Goal: Task Accomplishment & Management: Complete application form

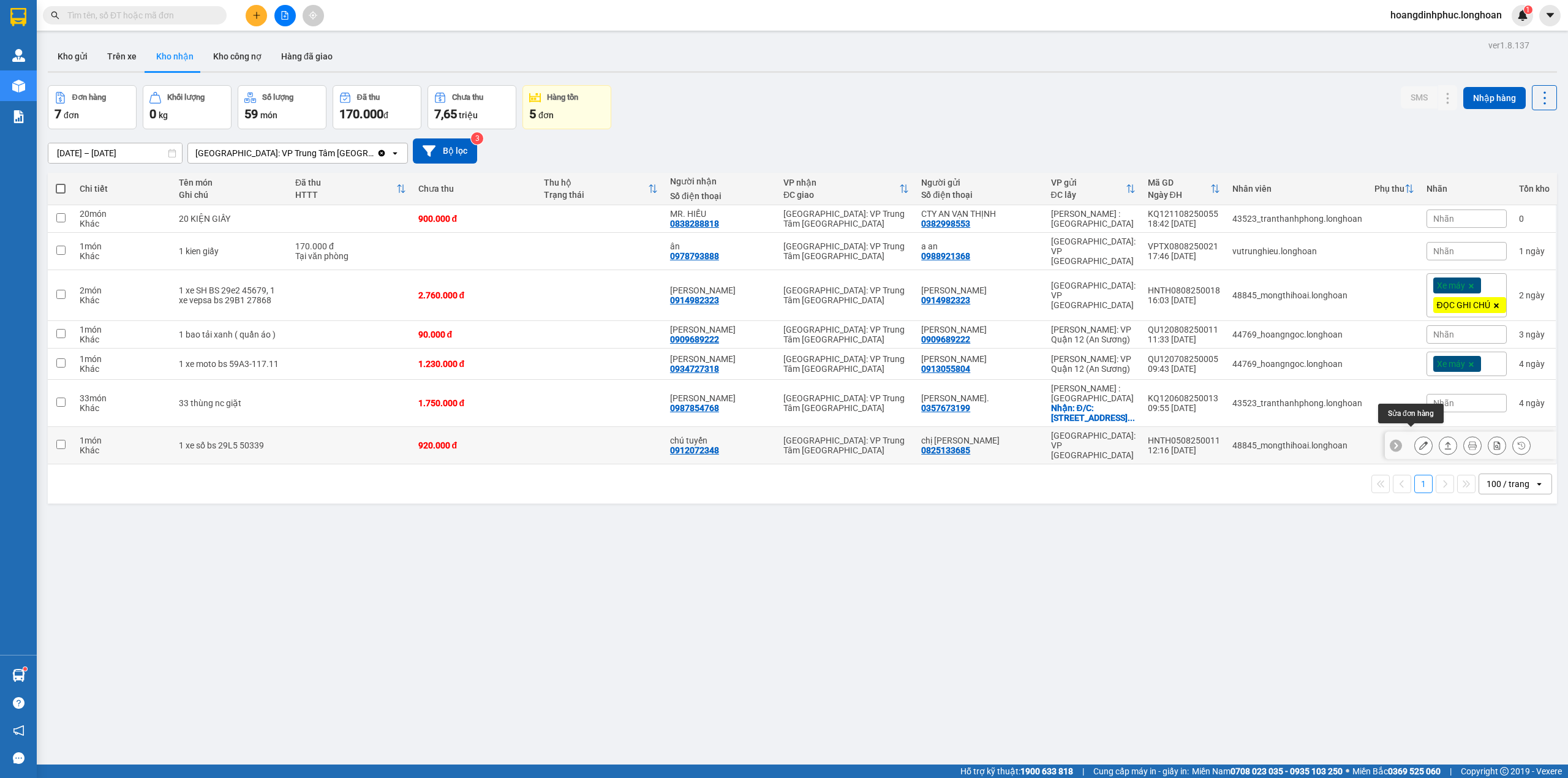
click at [1419, 441] on icon at bounding box center [1423, 445] width 9 height 9
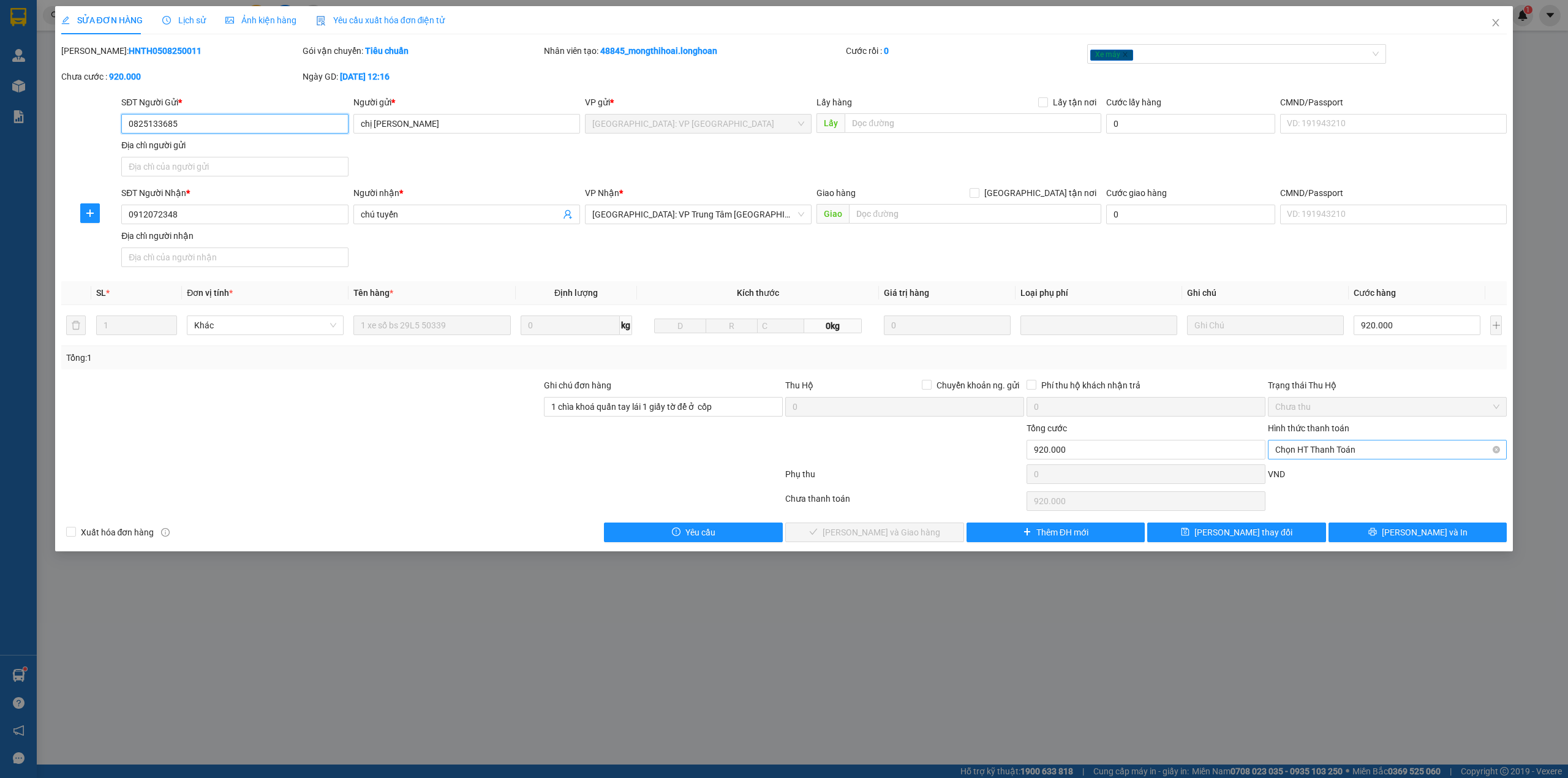
type input "0825133685"
type input "chị phương"
type input "0912072348"
type input "chú tuyến"
type input "1 chìa khoá quấn tay lái 1 giấy tờ để ở cốp"
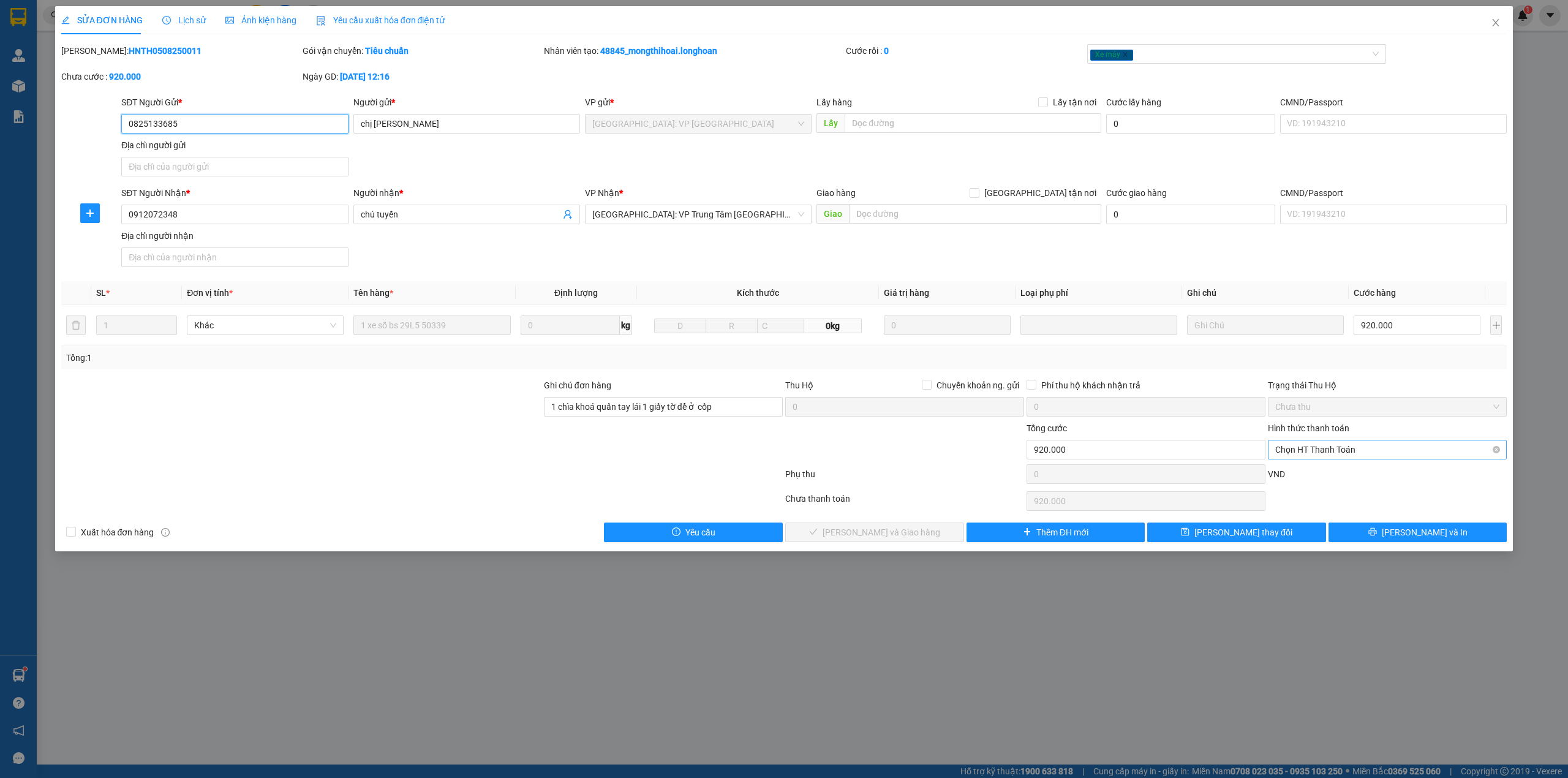
type input "920.000"
click at [1362, 455] on span "Chọn HT Thanh Toán" at bounding box center [1386, 450] width 224 height 19
drag, startPoint x: 1338, startPoint y: 474, endPoint x: 1248, endPoint y: 478, distance: 90.1
click at [1336, 475] on div "Tại văn phòng" at bounding box center [1386, 477] width 224 height 14
type input "0"
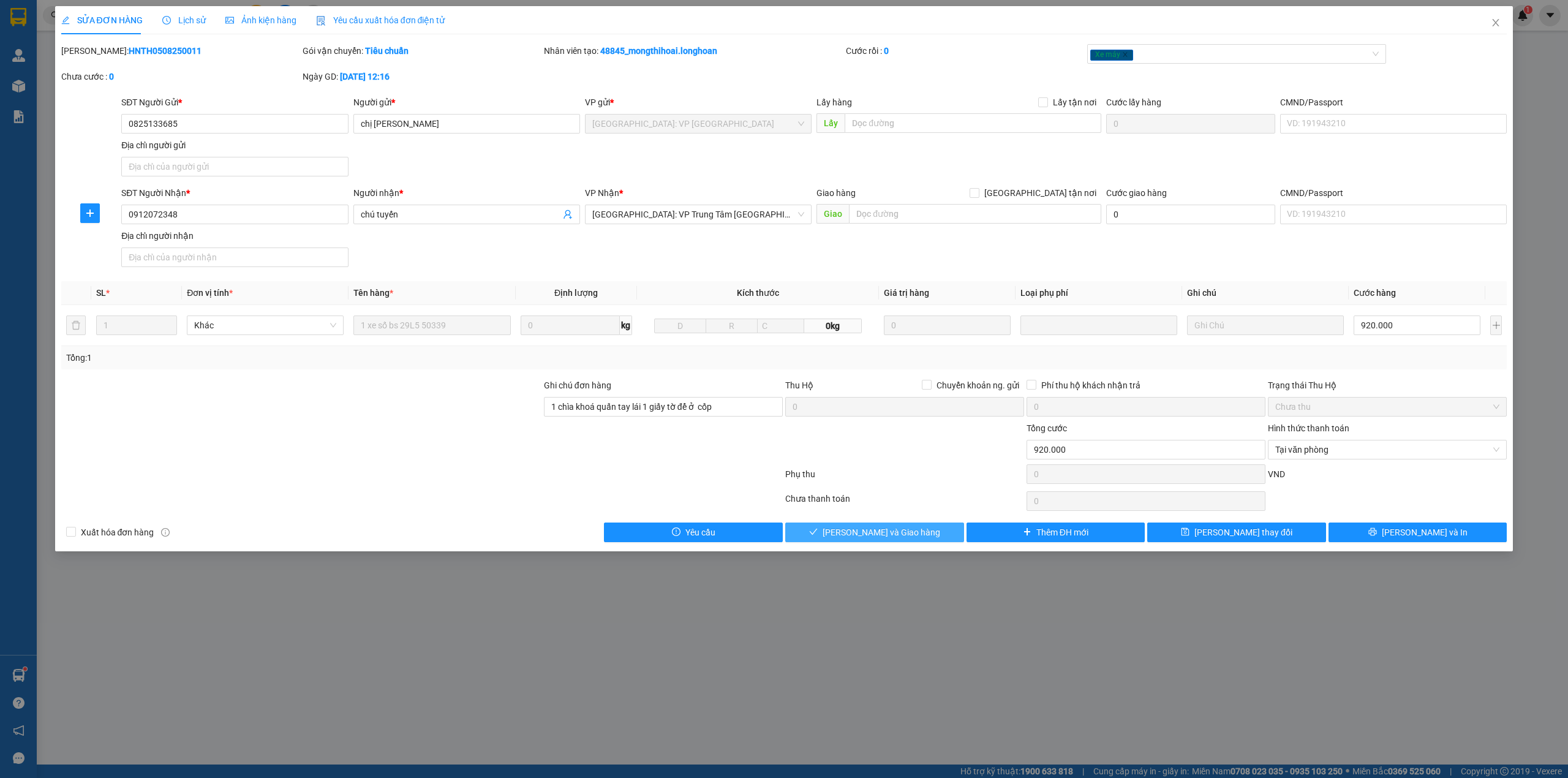
click at [920, 537] on button "[PERSON_NAME] và Giao hàng" at bounding box center [874, 531] width 179 height 20
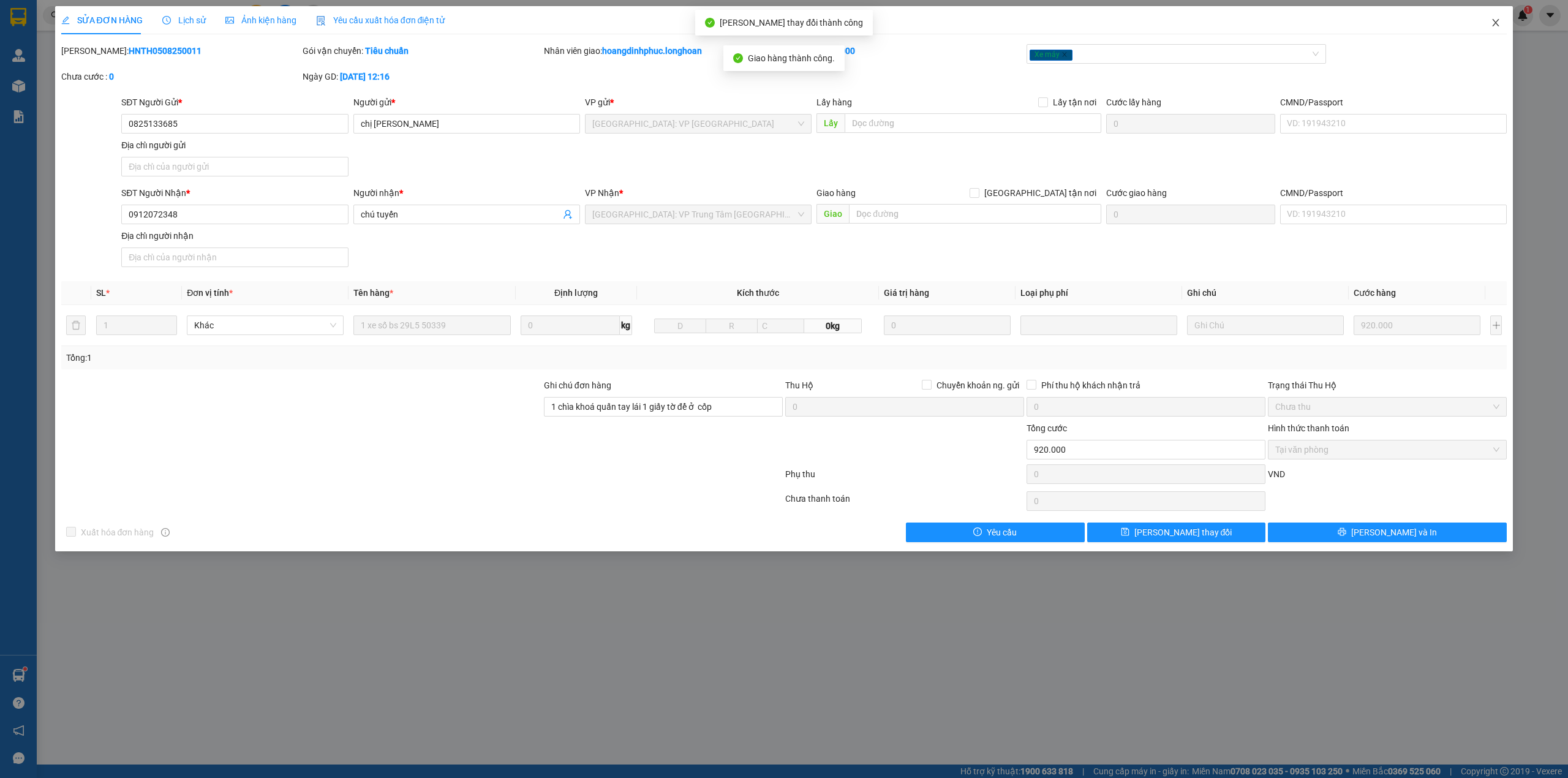
click at [1493, 31] on span "Close" at bounding box center [1495, 23] width 34 height 34
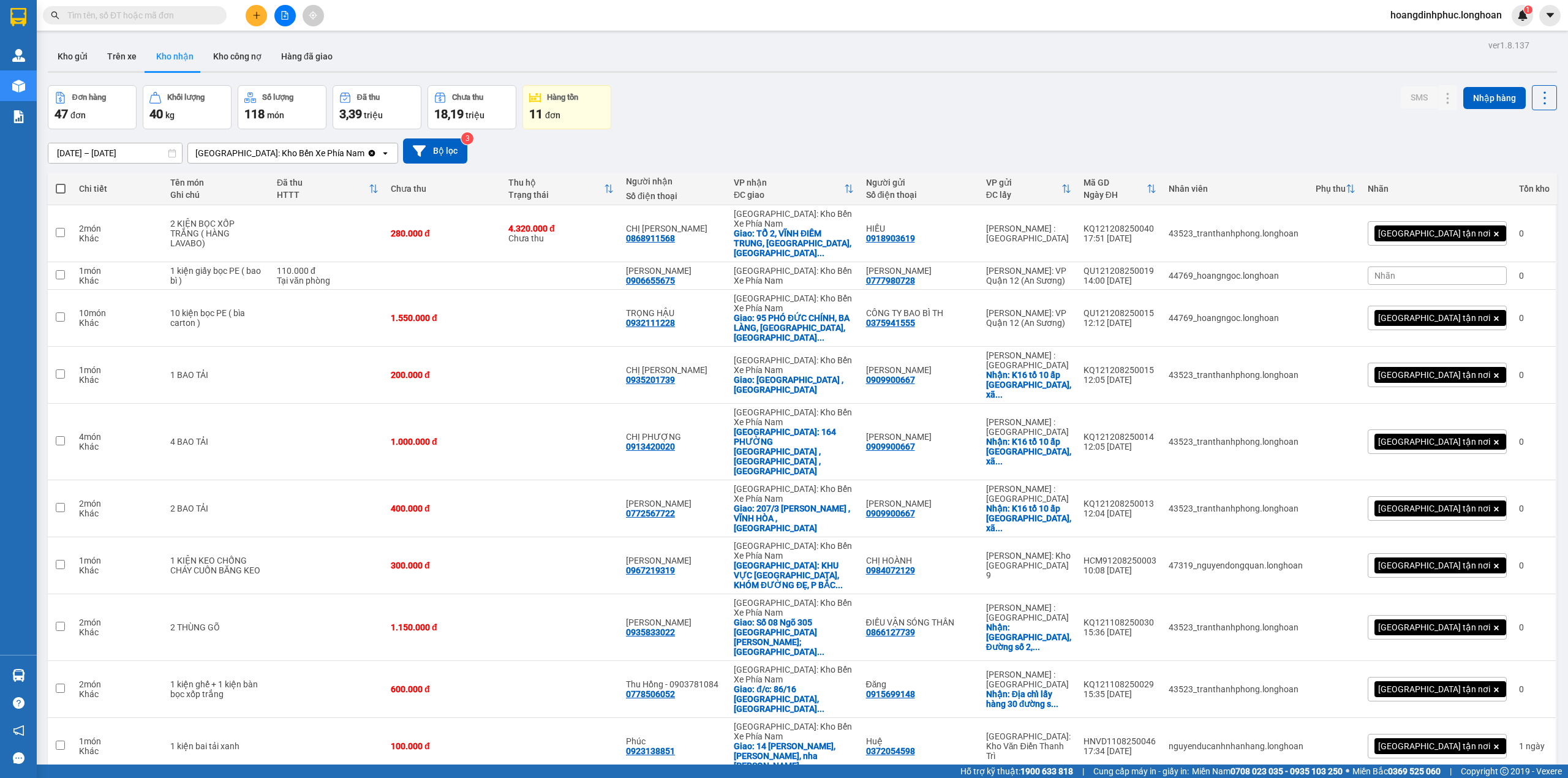
click at [297, 148] on div "[GEOGRAPHIC_DATA]: Kho Bến Xe Phía Nam" at bounding box center [280, 153] width 169 height 12
click at [287, 184] on span "[GEOGRAPHIC_DATA]: VP Trung Tâm [GEOGRAPHIC_DATA]" at bounding box center [274, 186] width 154 height 25
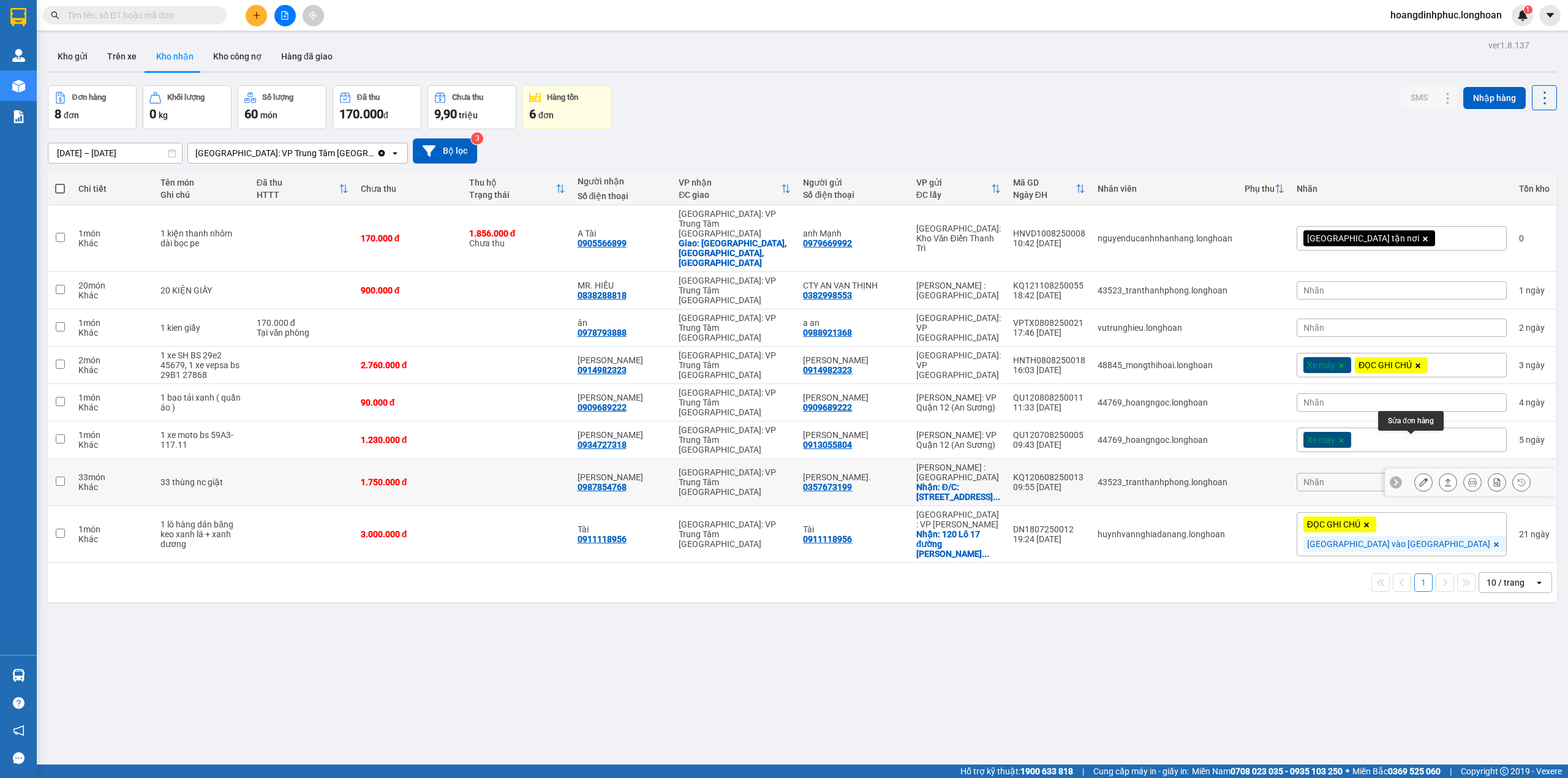
click at [1419, 478] on icon at bounding box center [1423, 482] width 9 height 9
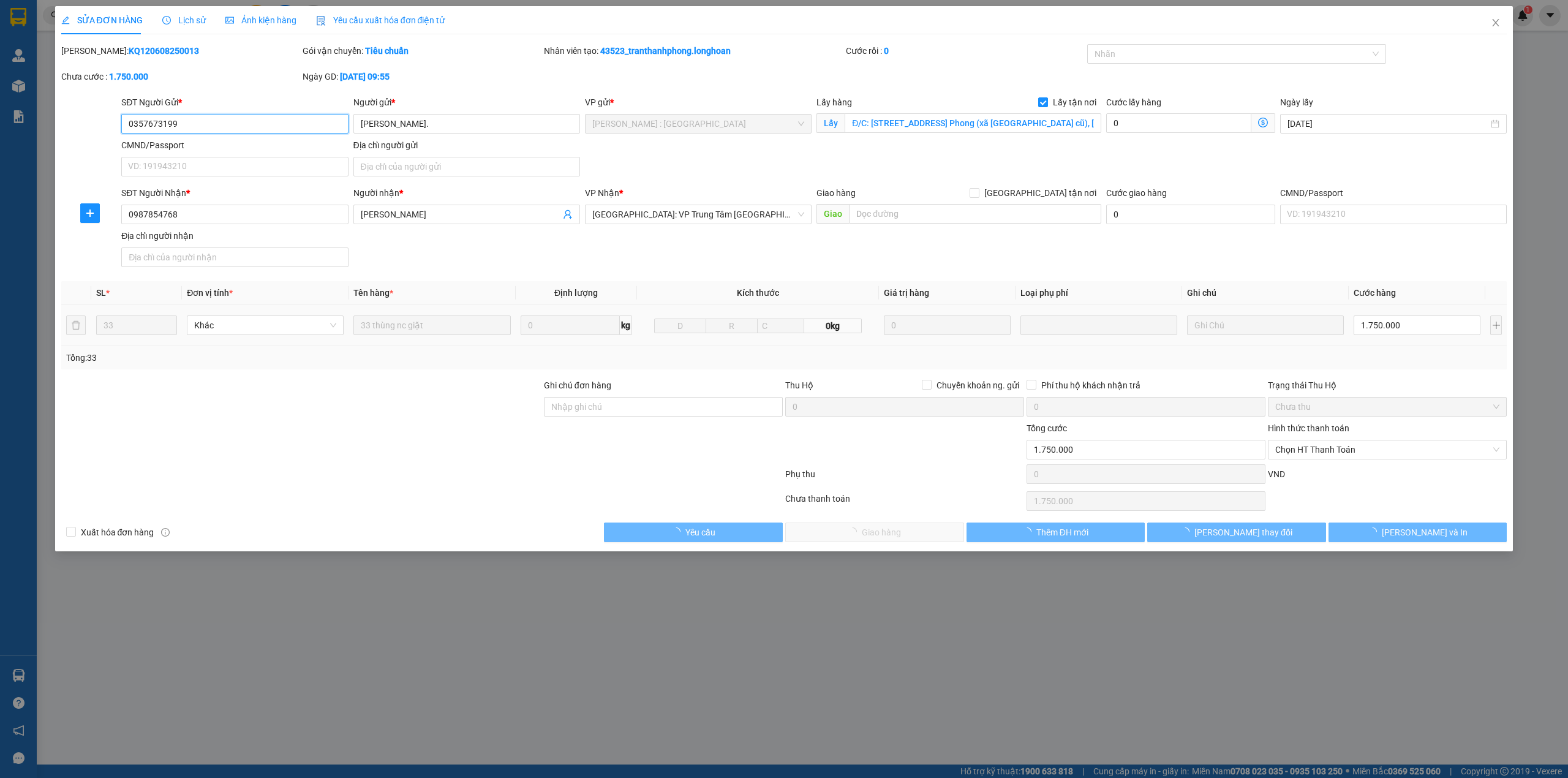
type input "0357673199"
type input "[PERSON_NAME]."
checkbox input "true"
type input "Đ/C: [STREET_ADDRESS] Phong (xã [GEOGRAPHIC_DATA] cũ), [GEOGRAPHIC_DATA], [GEOG…"
type input "0987854768"
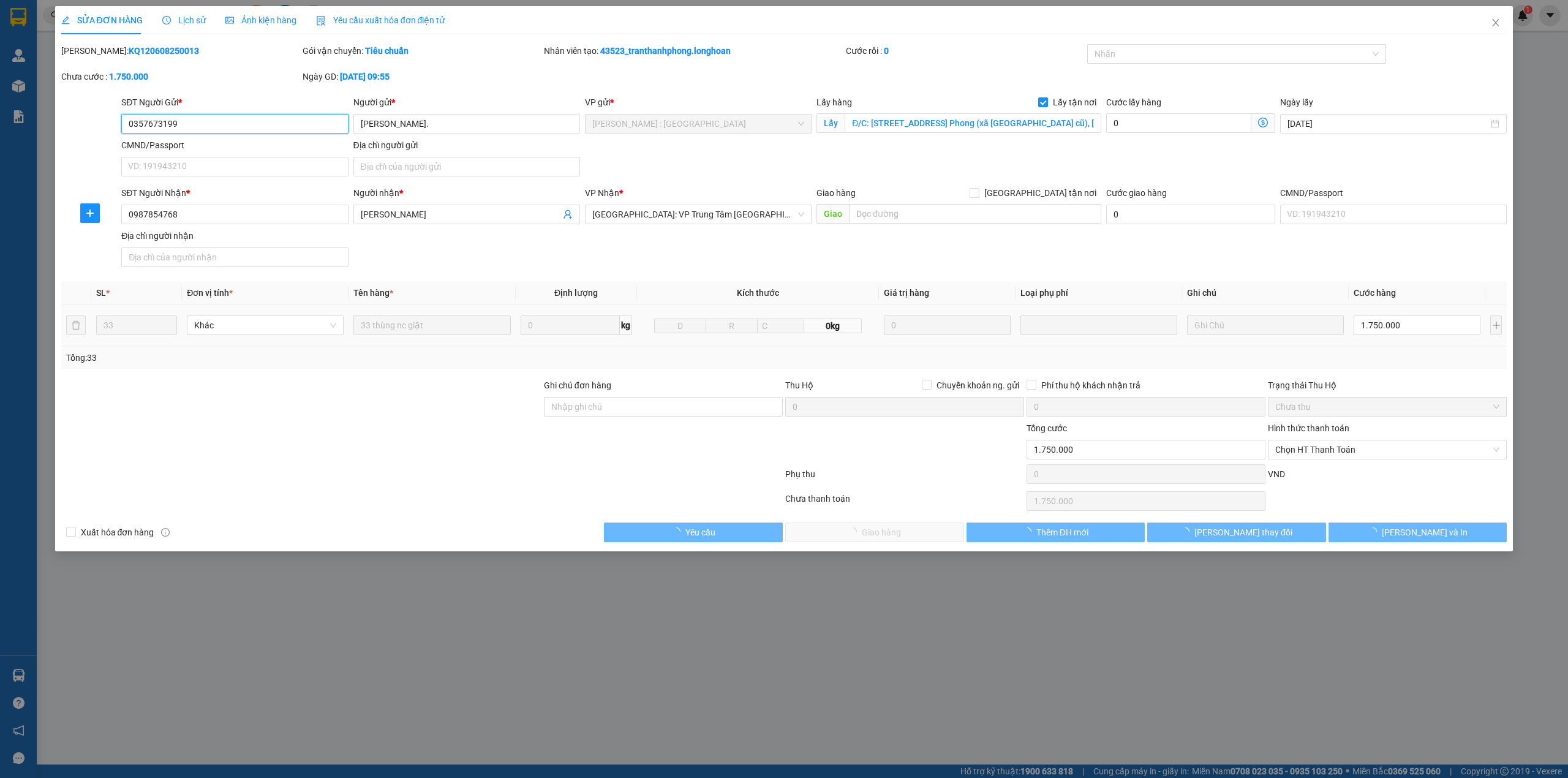
type input "[PERSON_NAME]"
type input "1.750.000"
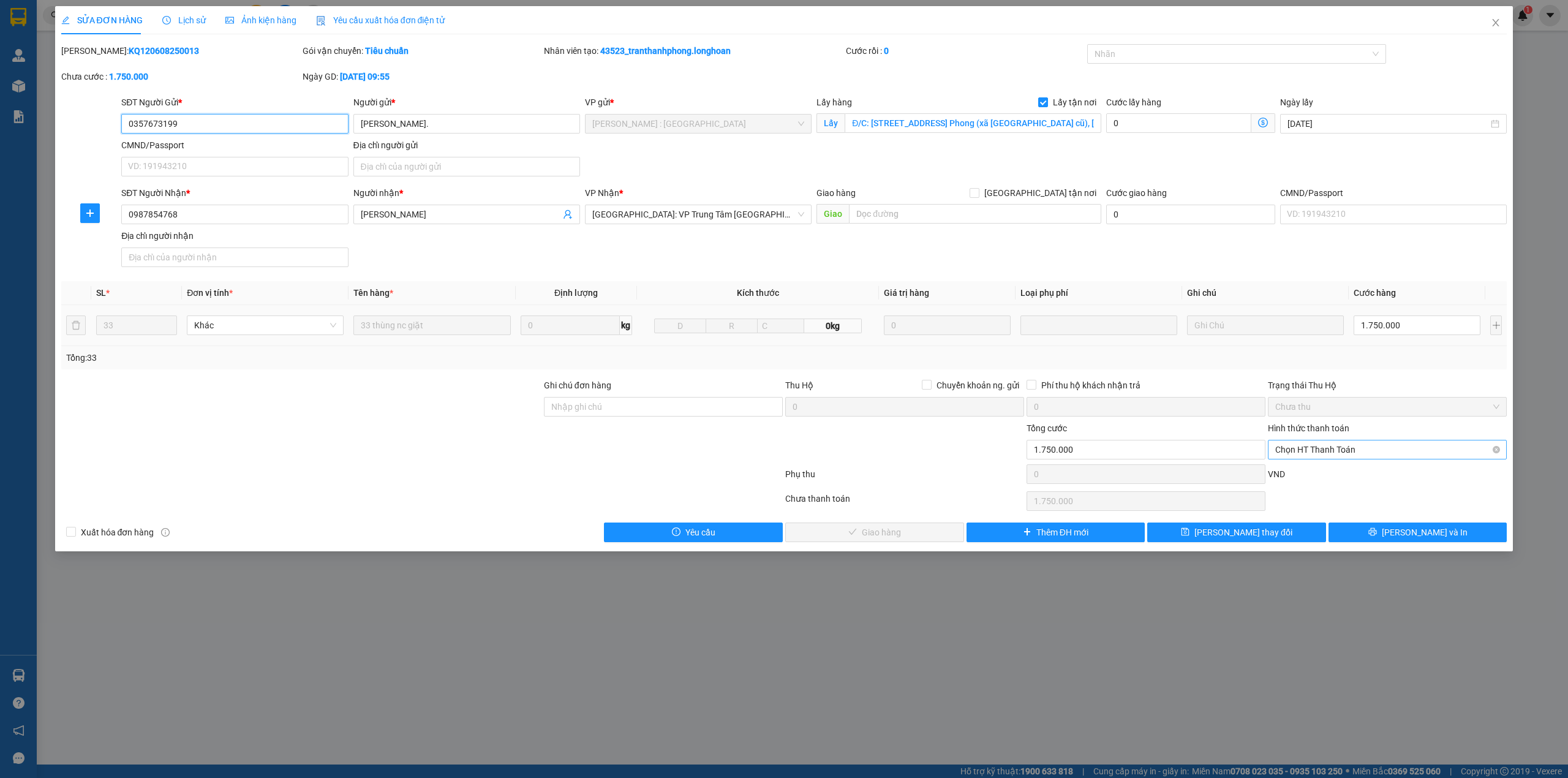
click at [1318, 451] on span "Chọn HT Thanh Toán" at bounding box center [1386, 450] width 224 height 19
click at [1311, 471] on div "Tại văn phòng" at bounding box center [1386, 477] width 224 height 14
type input "0"
click at [923, 535] on button "[PERSON_NAME] và Giao hàng" at bounding box center [874, 531] width 179 height 20
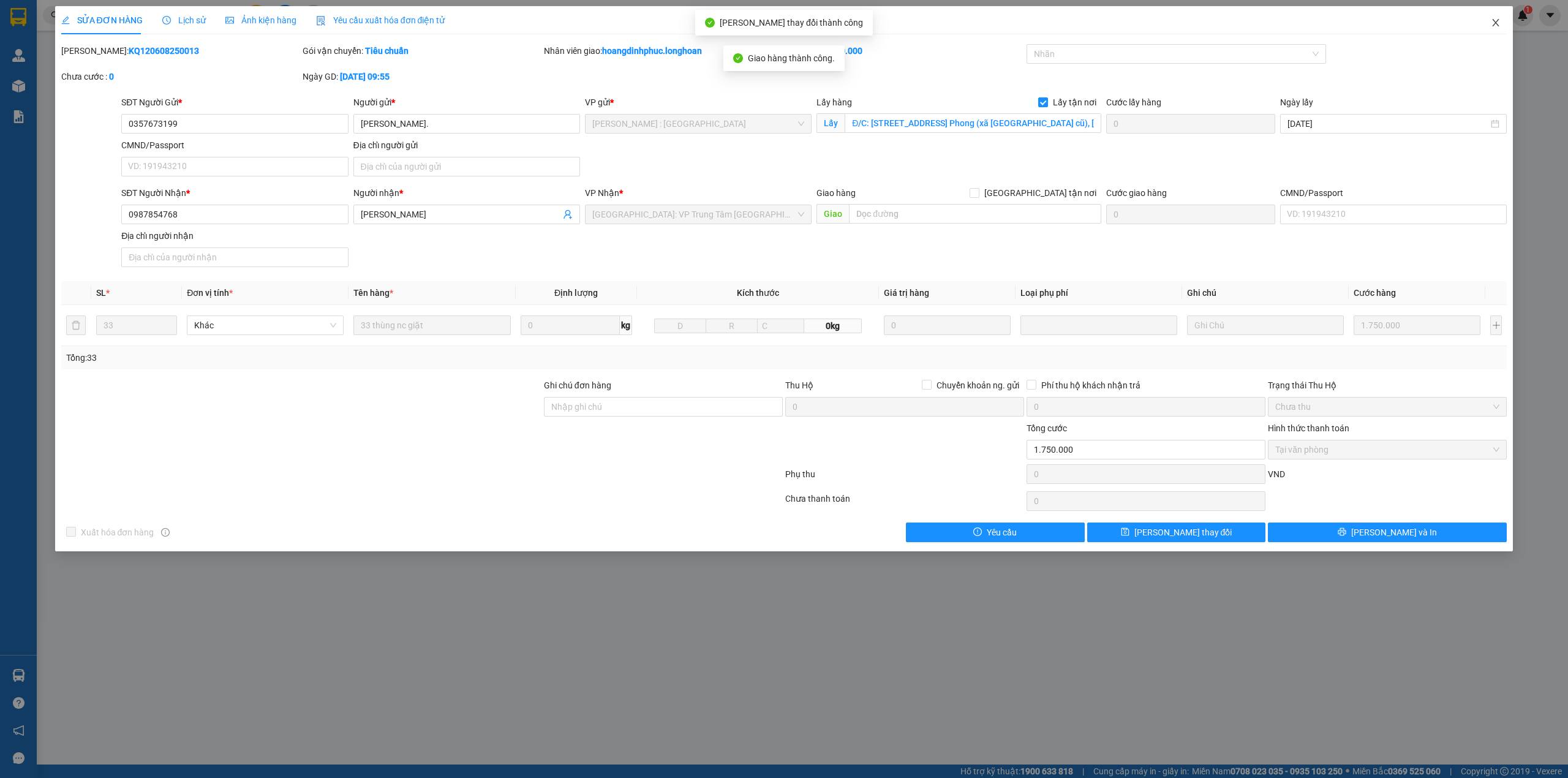
click at [1492, 20] on icon "close" at bounding box center [1495, 22] width 7 height 8
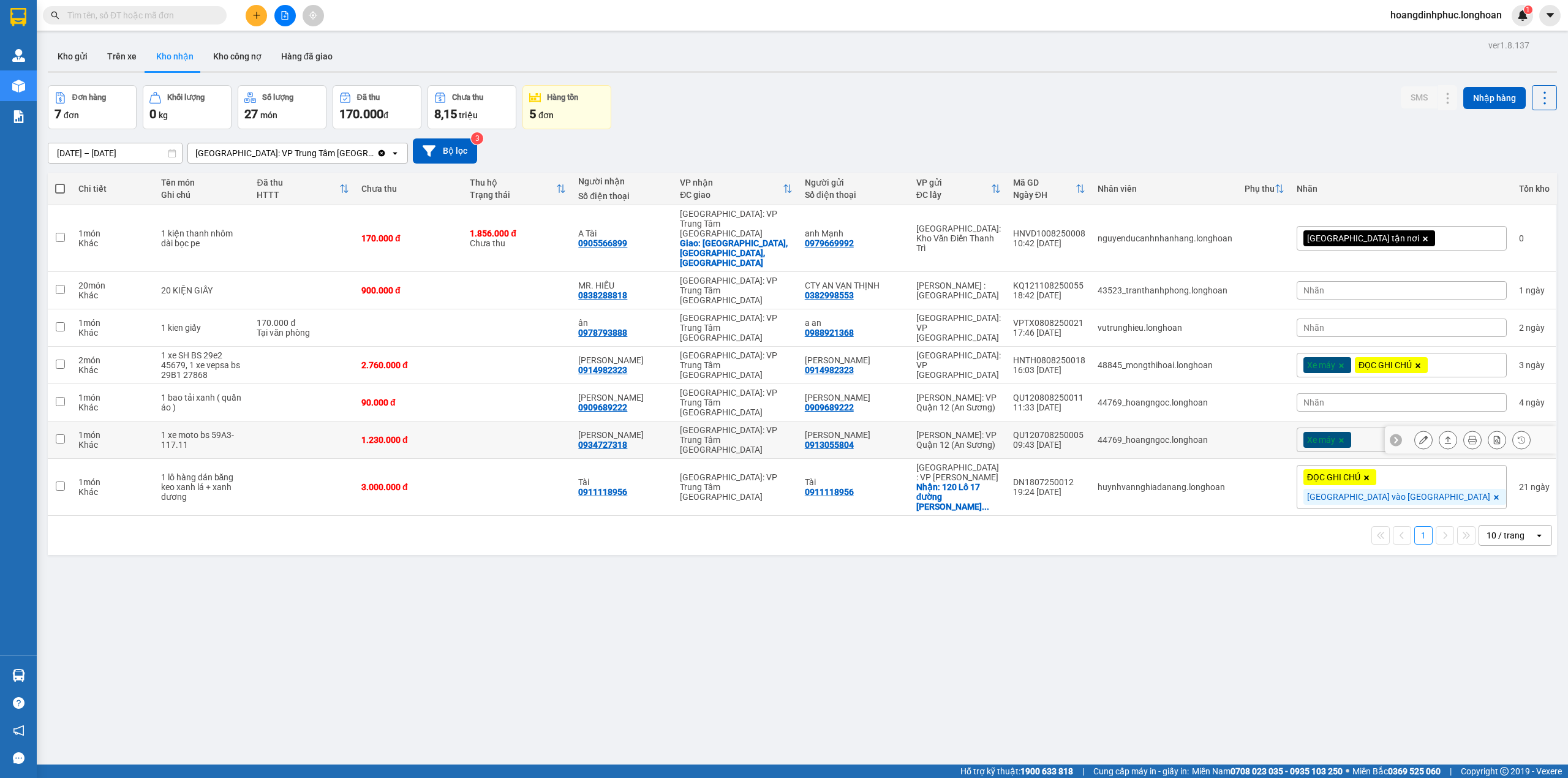
click at [1419, 435] on icon at bounding box center [1423, 439] width 9 height 9
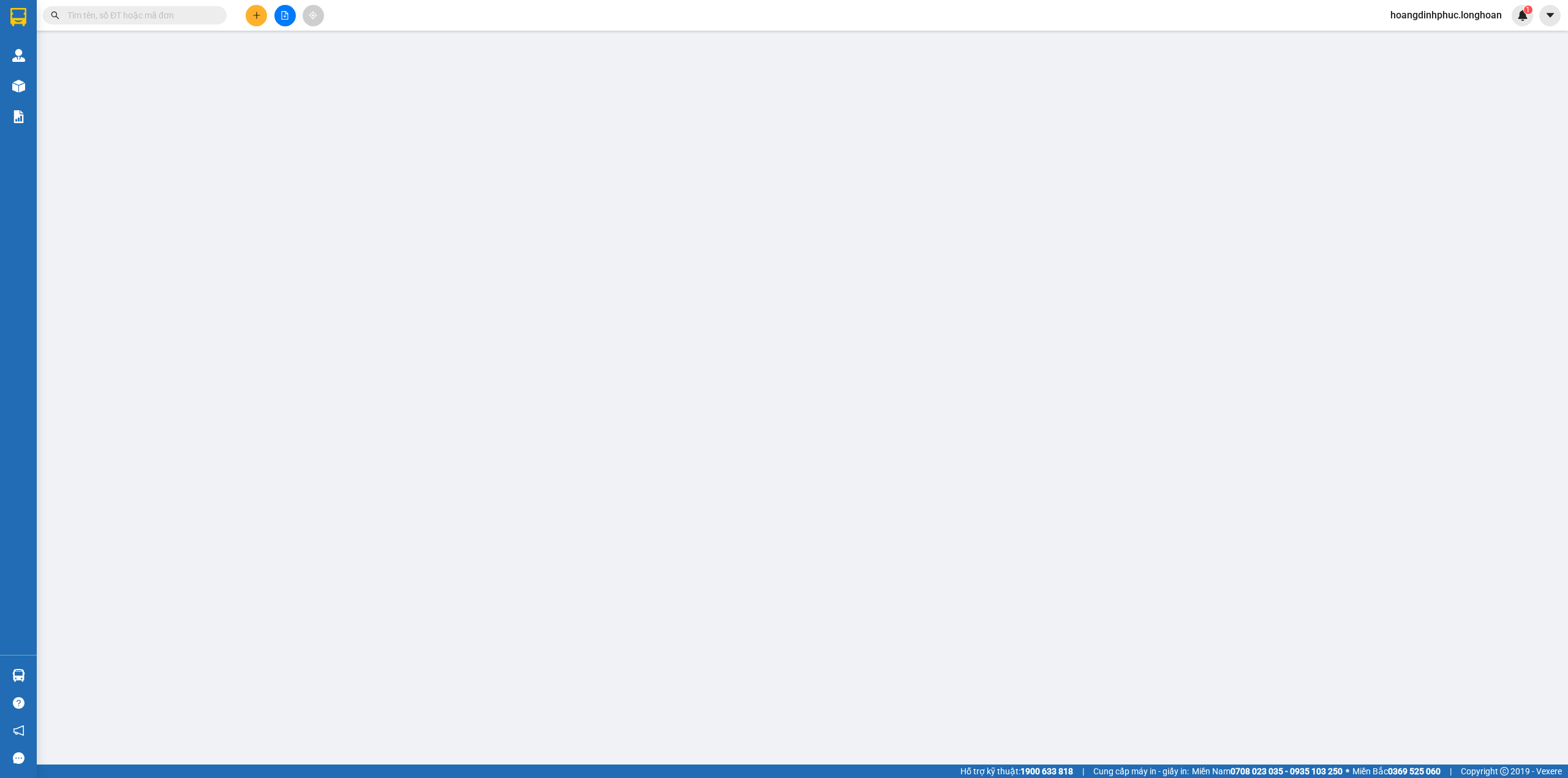
type input "0913055804"
type input "[PERSON_NAME]"
type input "0934727318"
type input "[PERSON_NAME]"
type input "chìa khóa + cavet quấn tay lái"
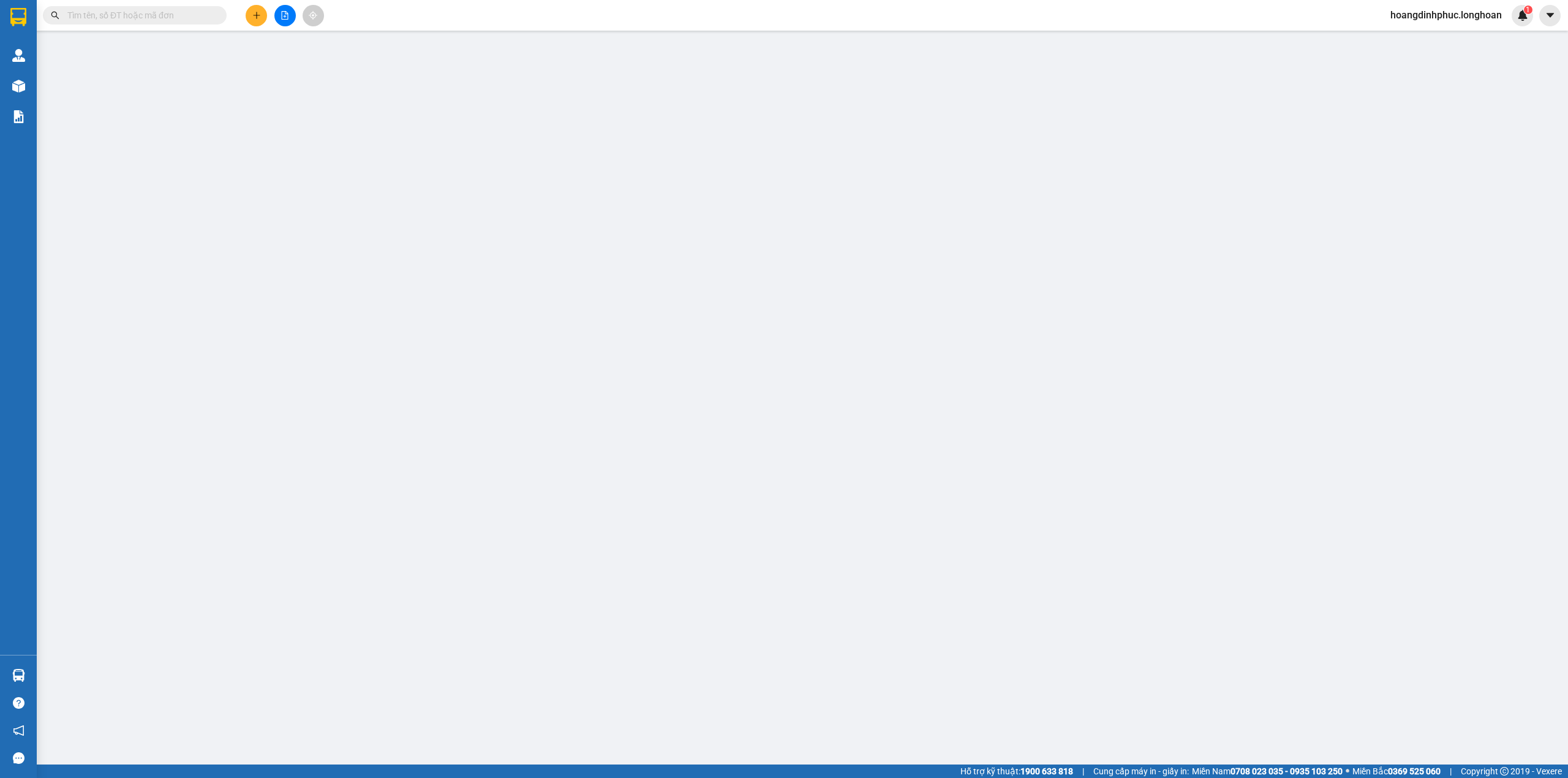
type input "1.230.000"
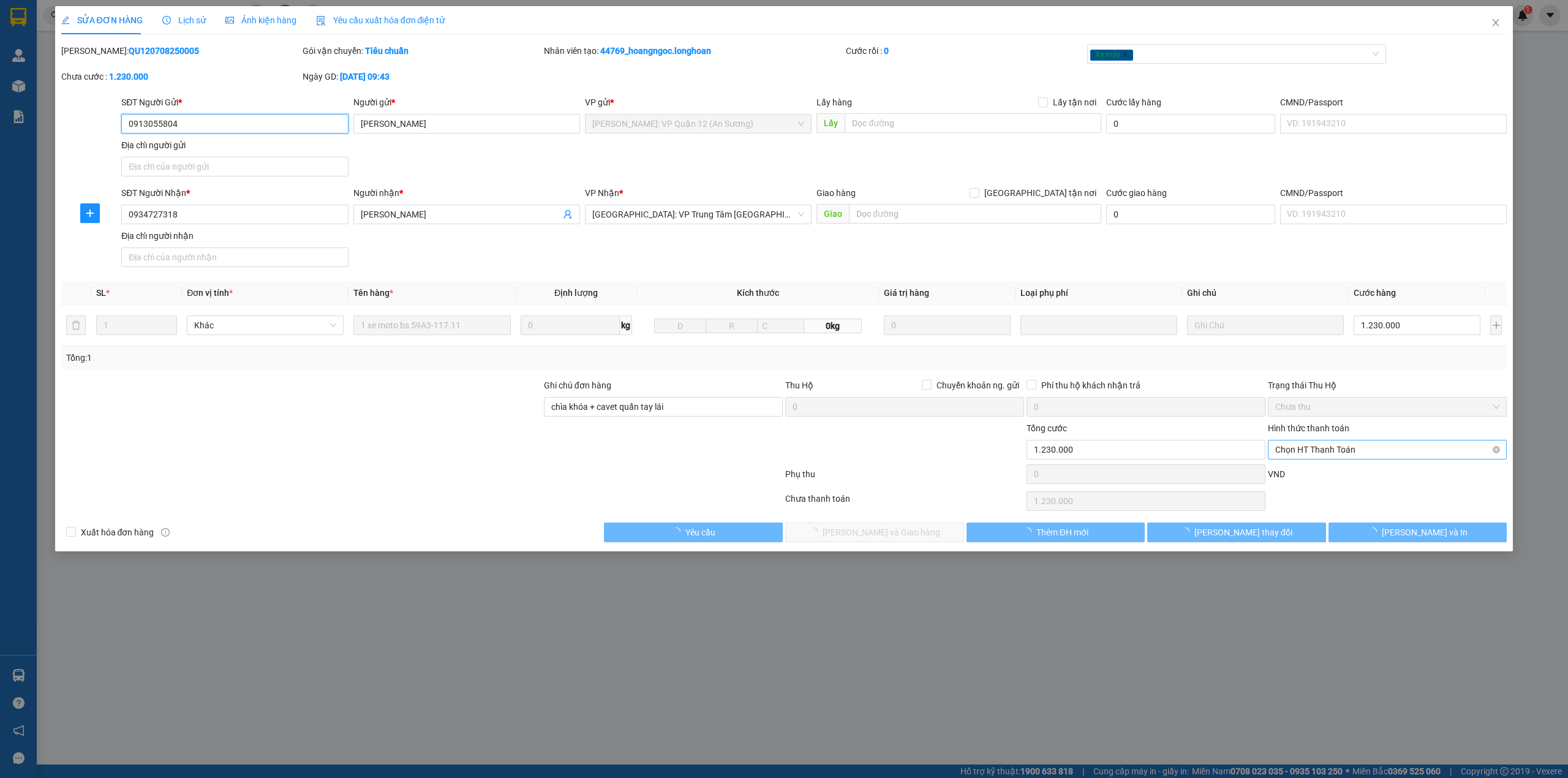
click at [1338, 456] on span "Chọn HT Thanh Toán" at bounding box center [1386, 450] width 224 height 19
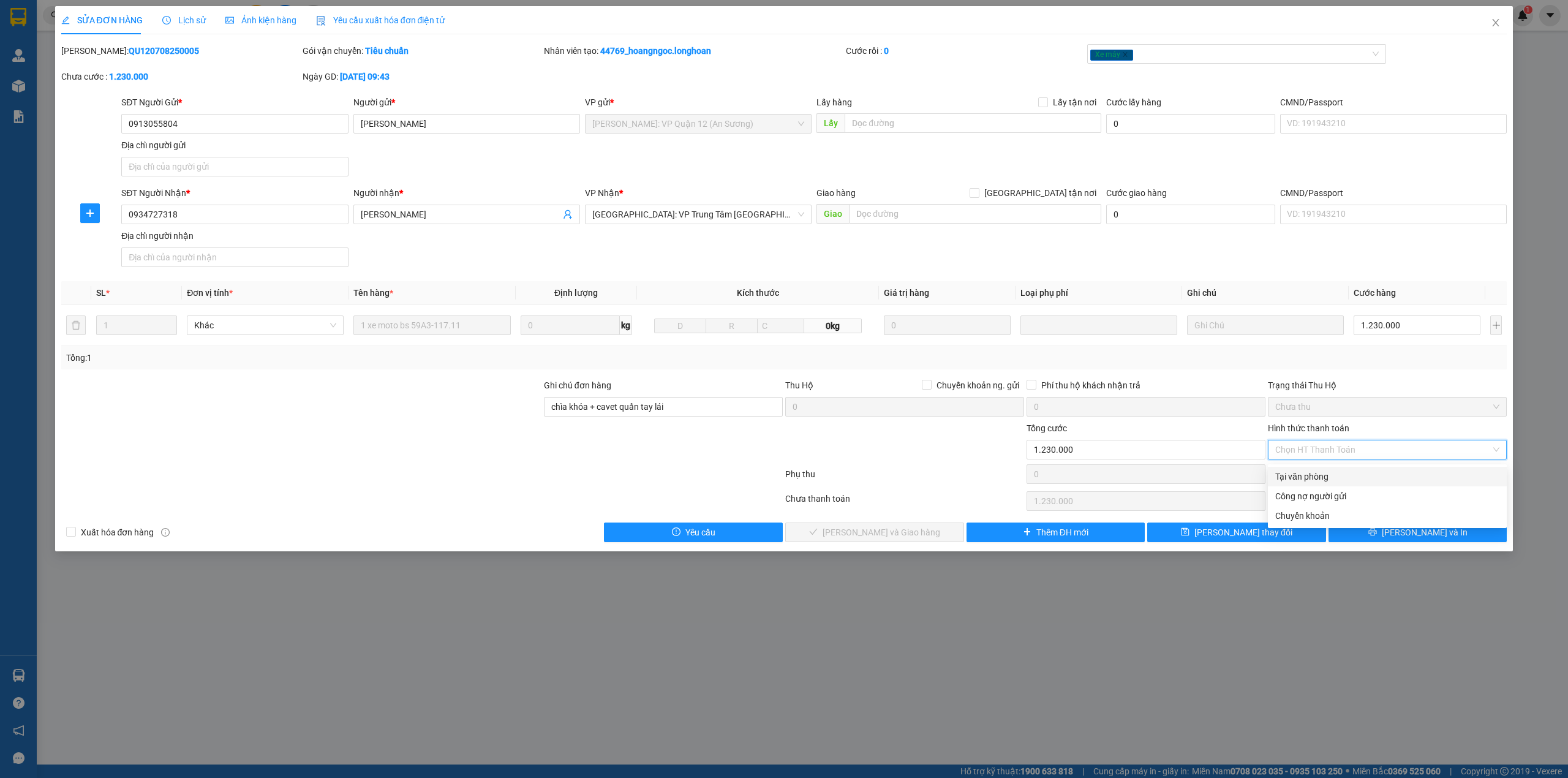
click at [1324, 475] on div "Tại văn phòng" at bounding box center [1386, 477] width 224 height 14
type input "0"
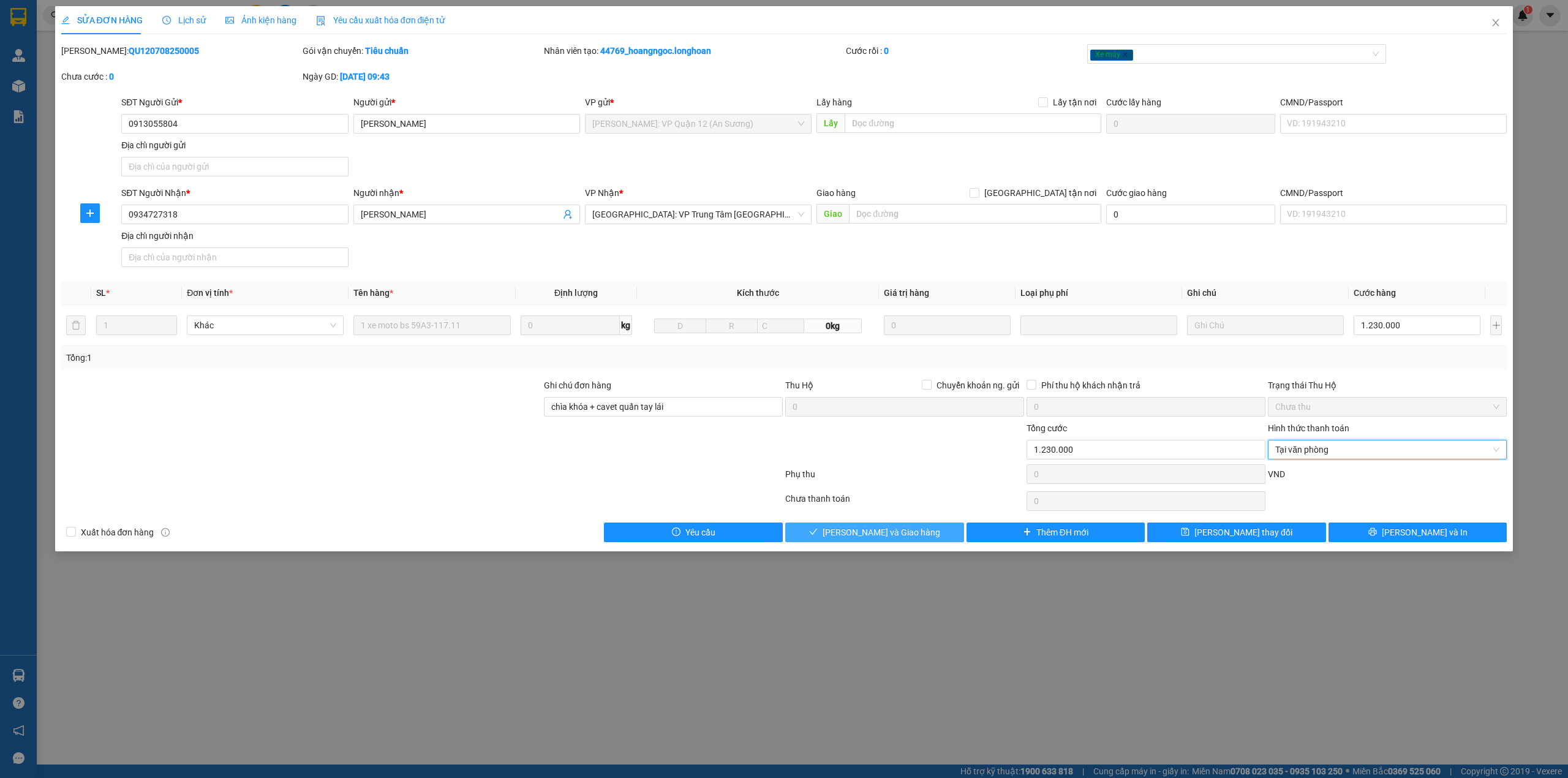
click at [923, 535] on button "[PERSON_NAME] và Giao hàng" at bounding box center [874, 531] width 179 height 20
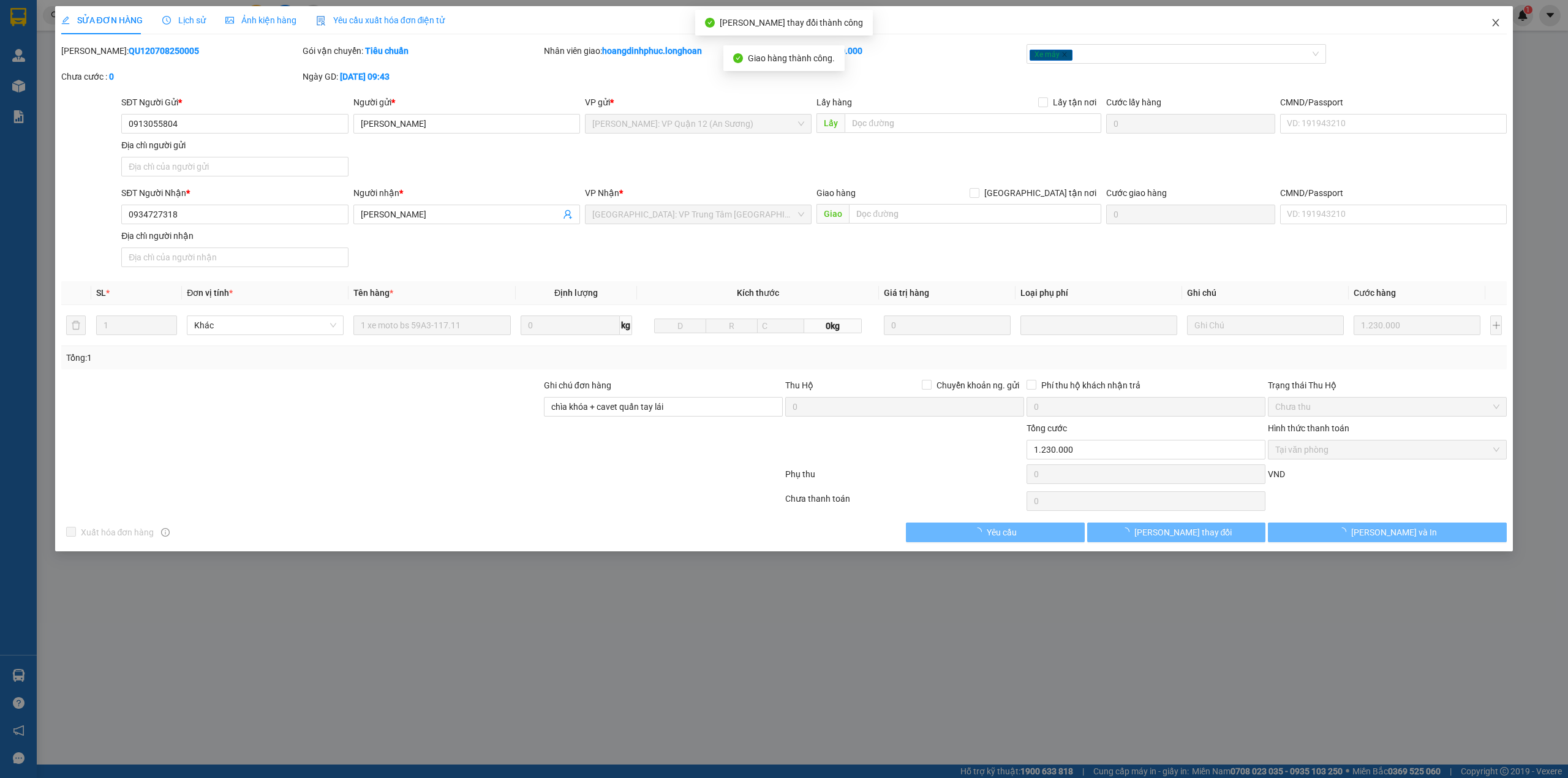
click at [1493, 23] on icon "close" at bounding box center [1495, 22] width 9 height 9
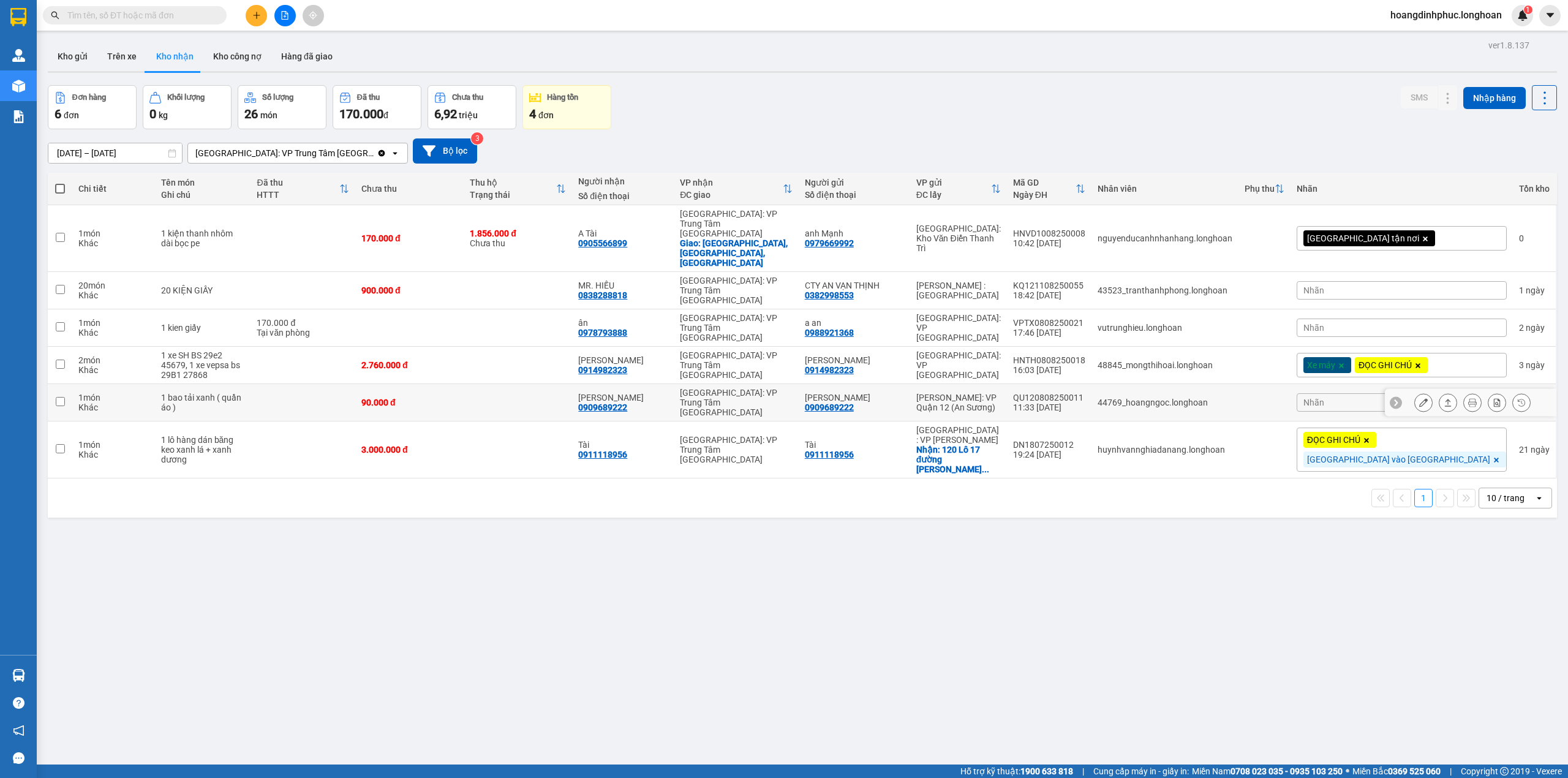
click at [1414, 392] on button at bounding box center [1423, 402] width 17 height 21
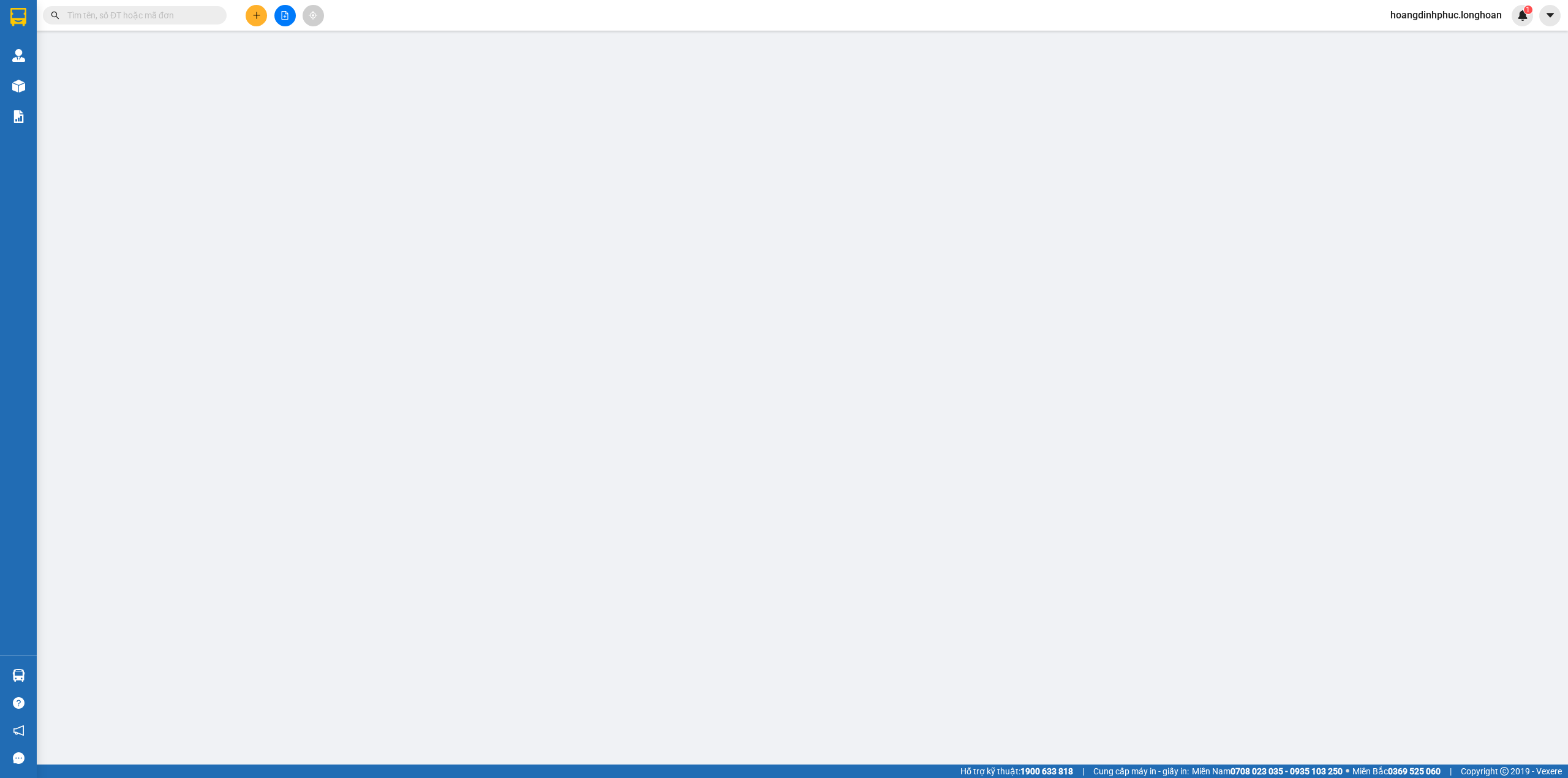
type input "0909689222"
type input "[PERSON_NAME]"
type input "0909689222"
type input "[PERSON_NAME]"
type input "nhận theo kiện - hư hỏng ko chịu trách nhiệm"
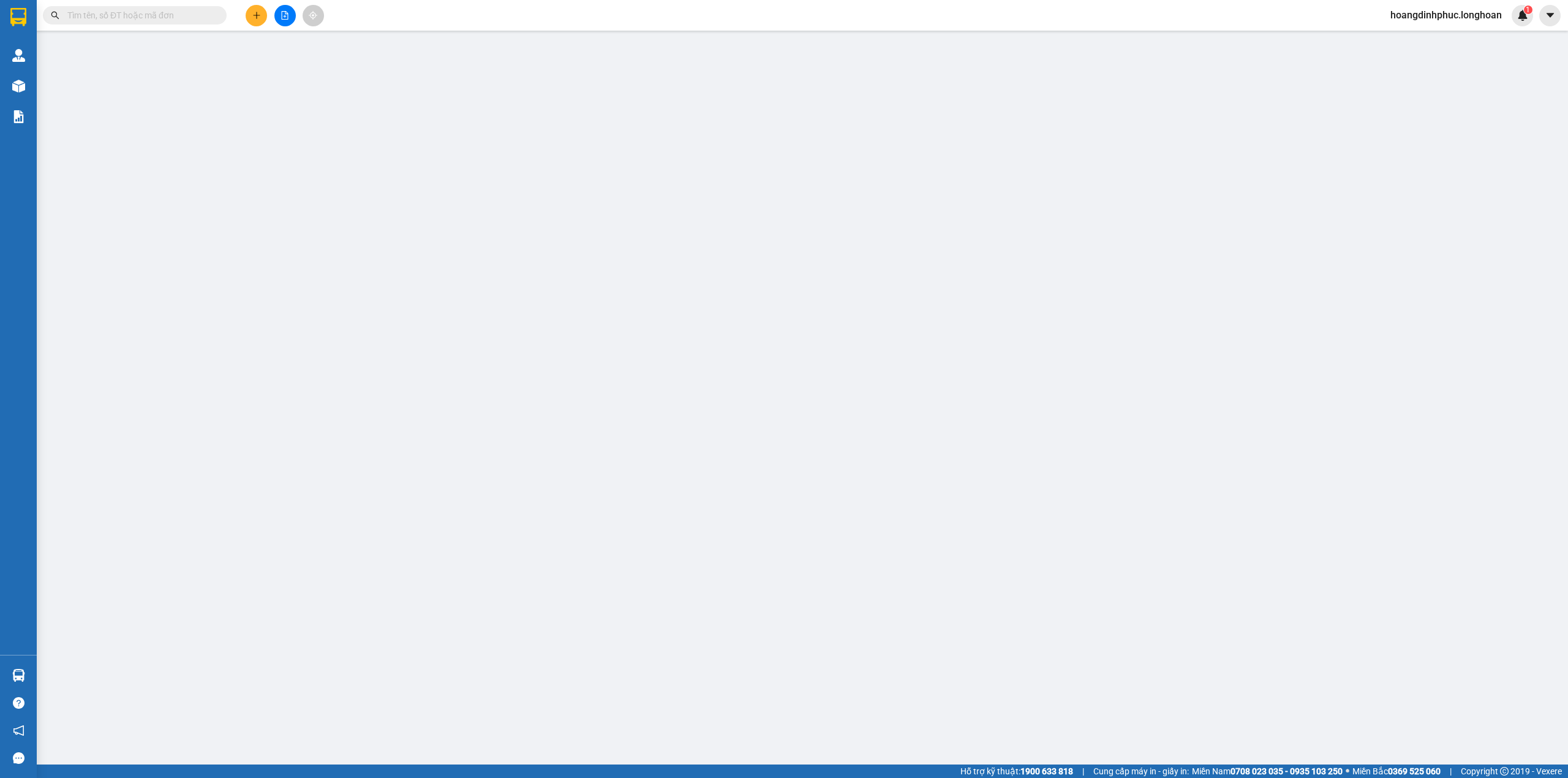
type input "90.000"
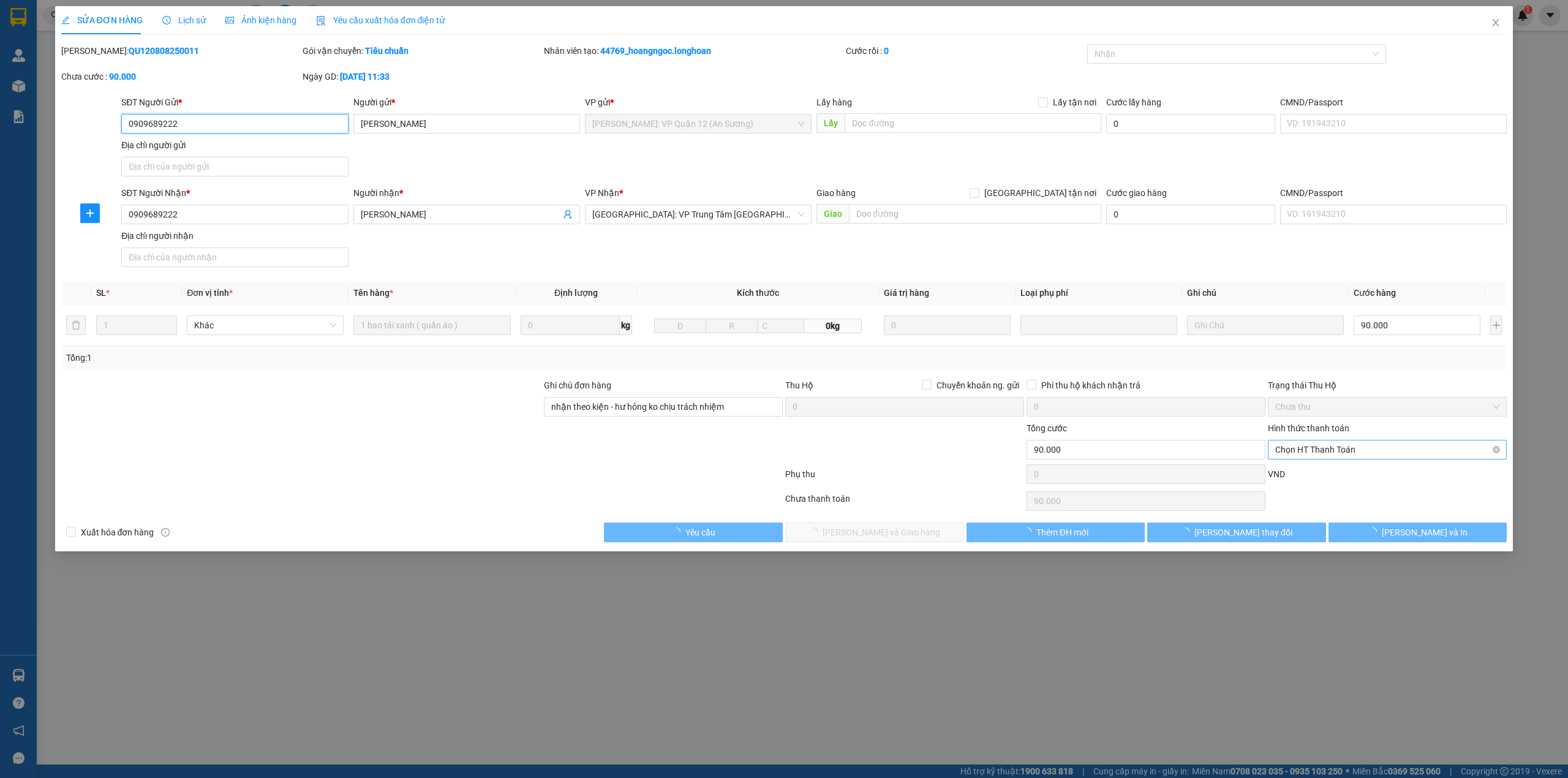
click at [1310, 452] on span "Chọn HT Thanh Toán" at bounding box center [1386, 450] width 224 height 19
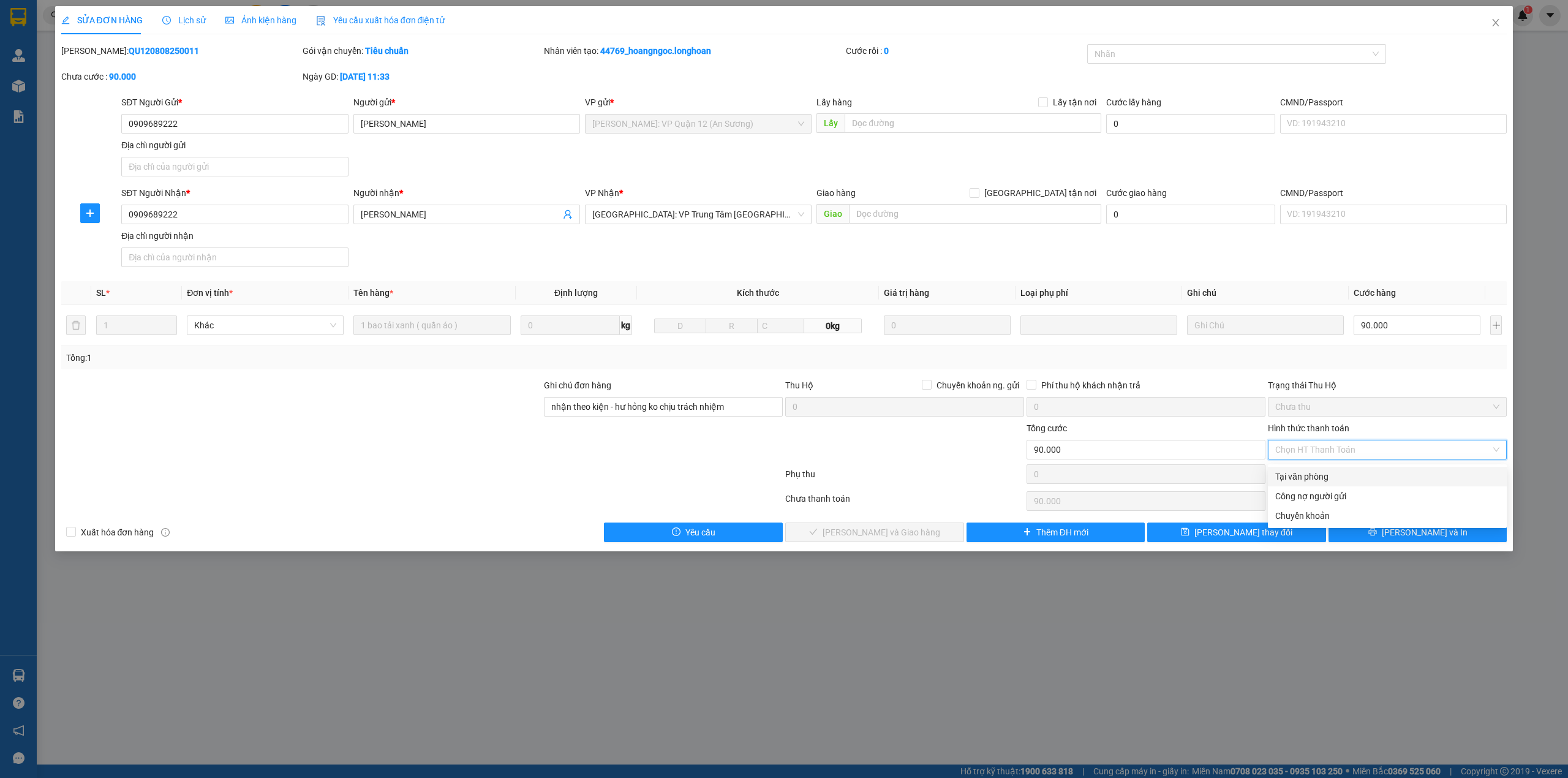
click at [1307, 471] on div "Tại văn phòng" at bounding box center [1386, 477] width 224 height 14
type input "0"
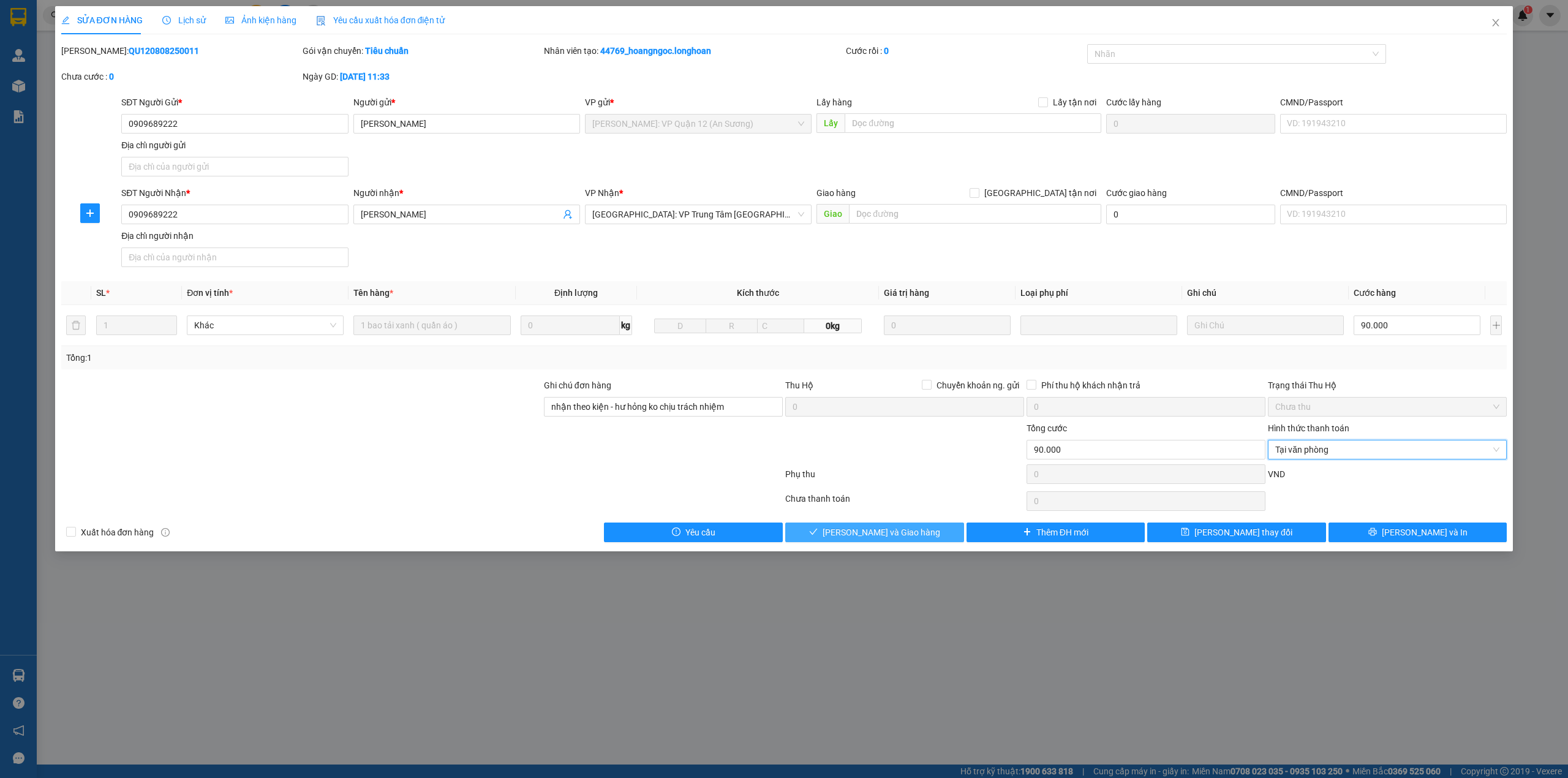
click at [943, 530] on button "[PERSON_NAME] và Giao hàng" at bounding box center [874, 531] width 179 height 20
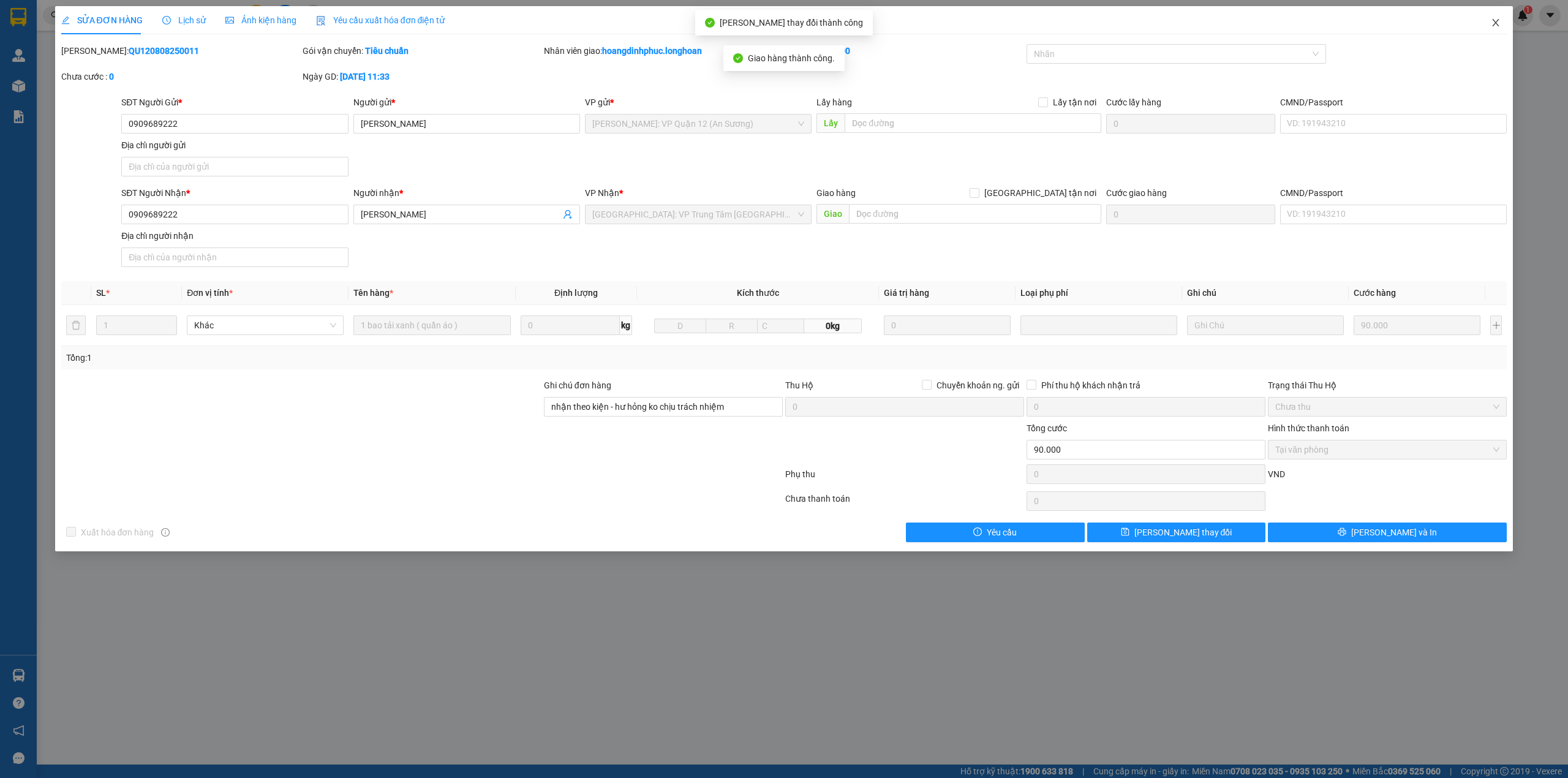
click at [1492, 22] on icon "close" at bounding box center [1495, 22] width 9 height 9
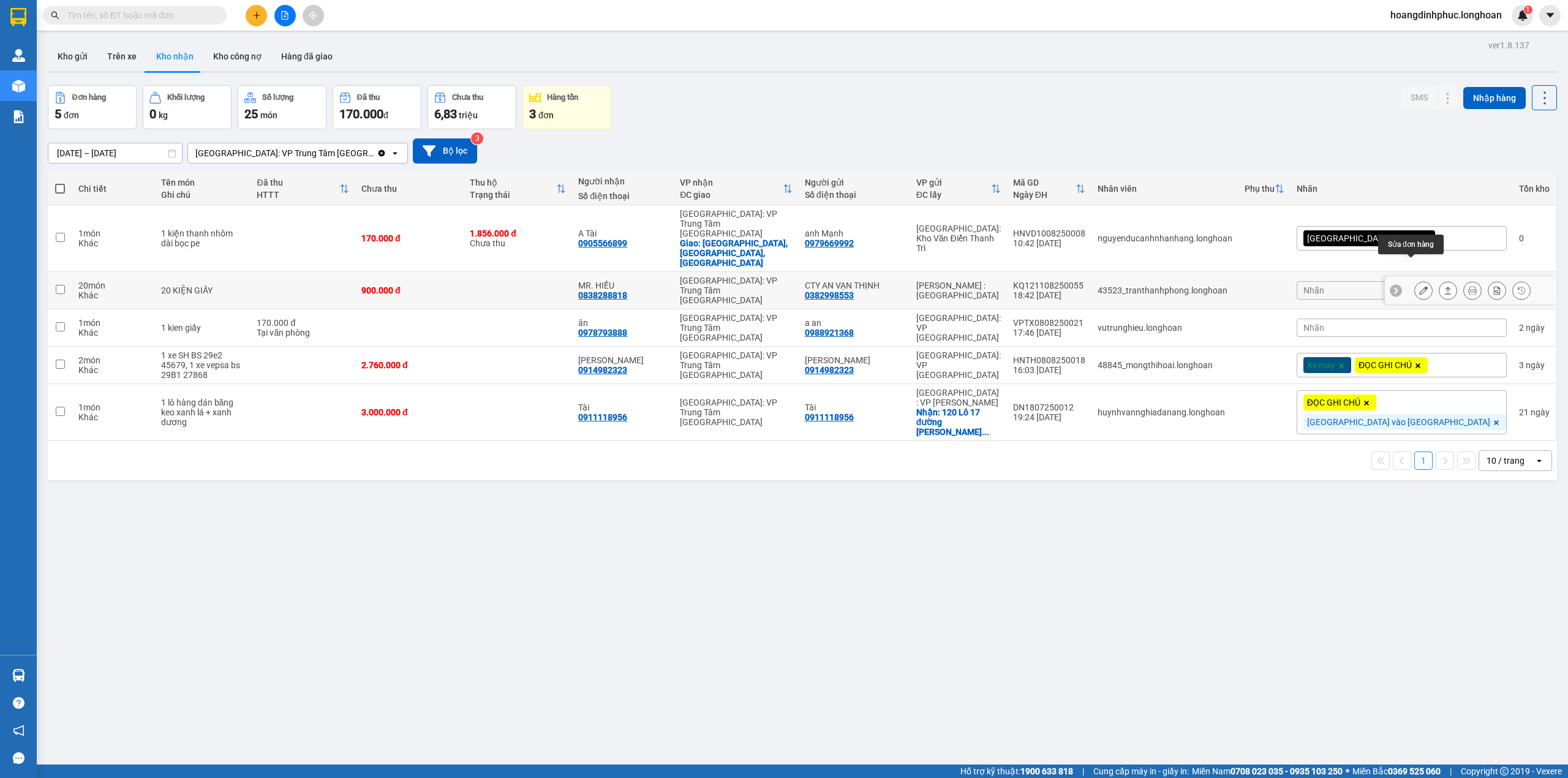
click at [1419, 286] on icon at bounding box center [1423, 290] width 9 height 9
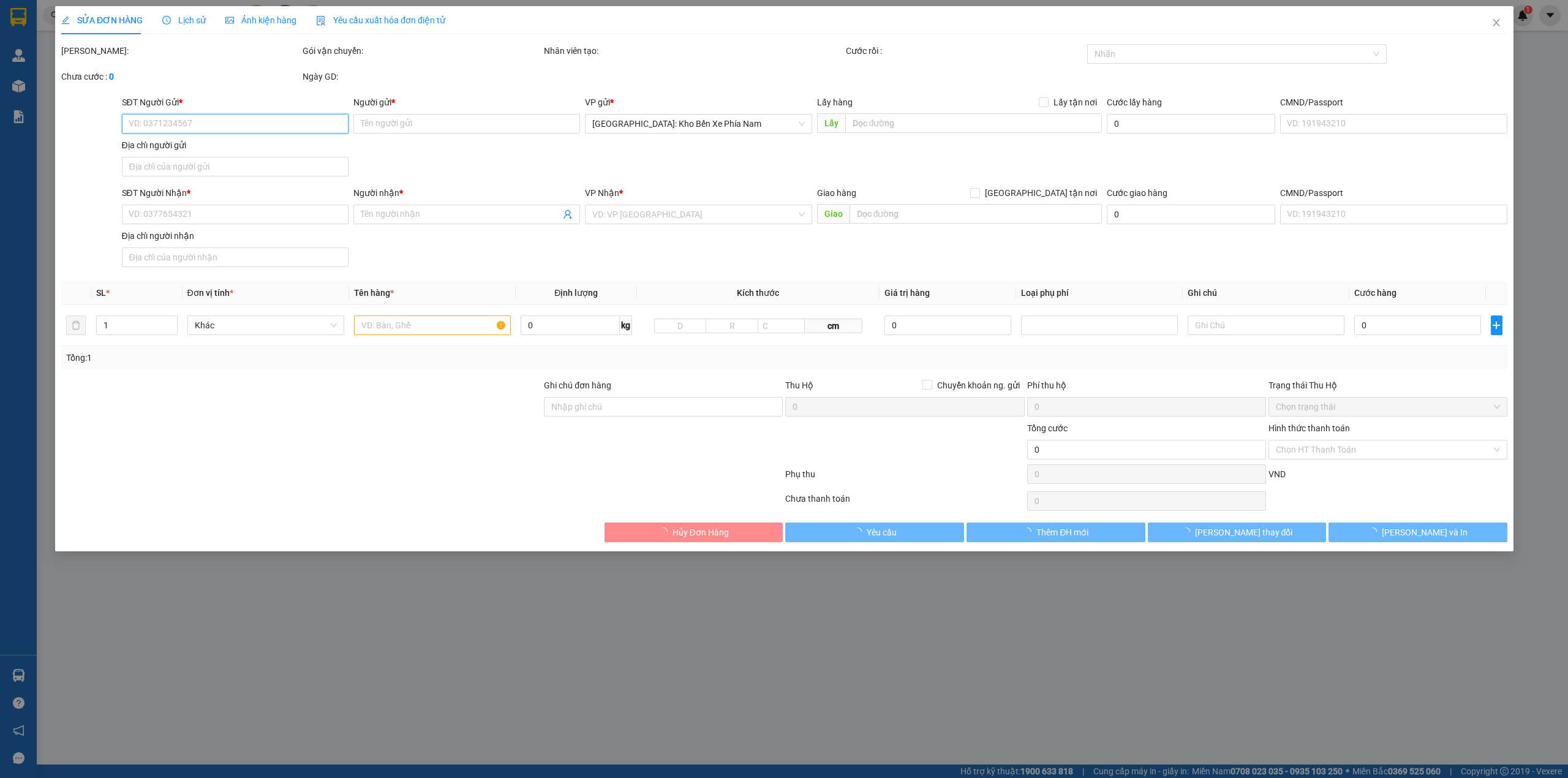
type input "0382998553"
type input "CTY AN VẠN THỊNH"
type input "0838288818"
type input "MR. HIẾU"
type input "900.000"
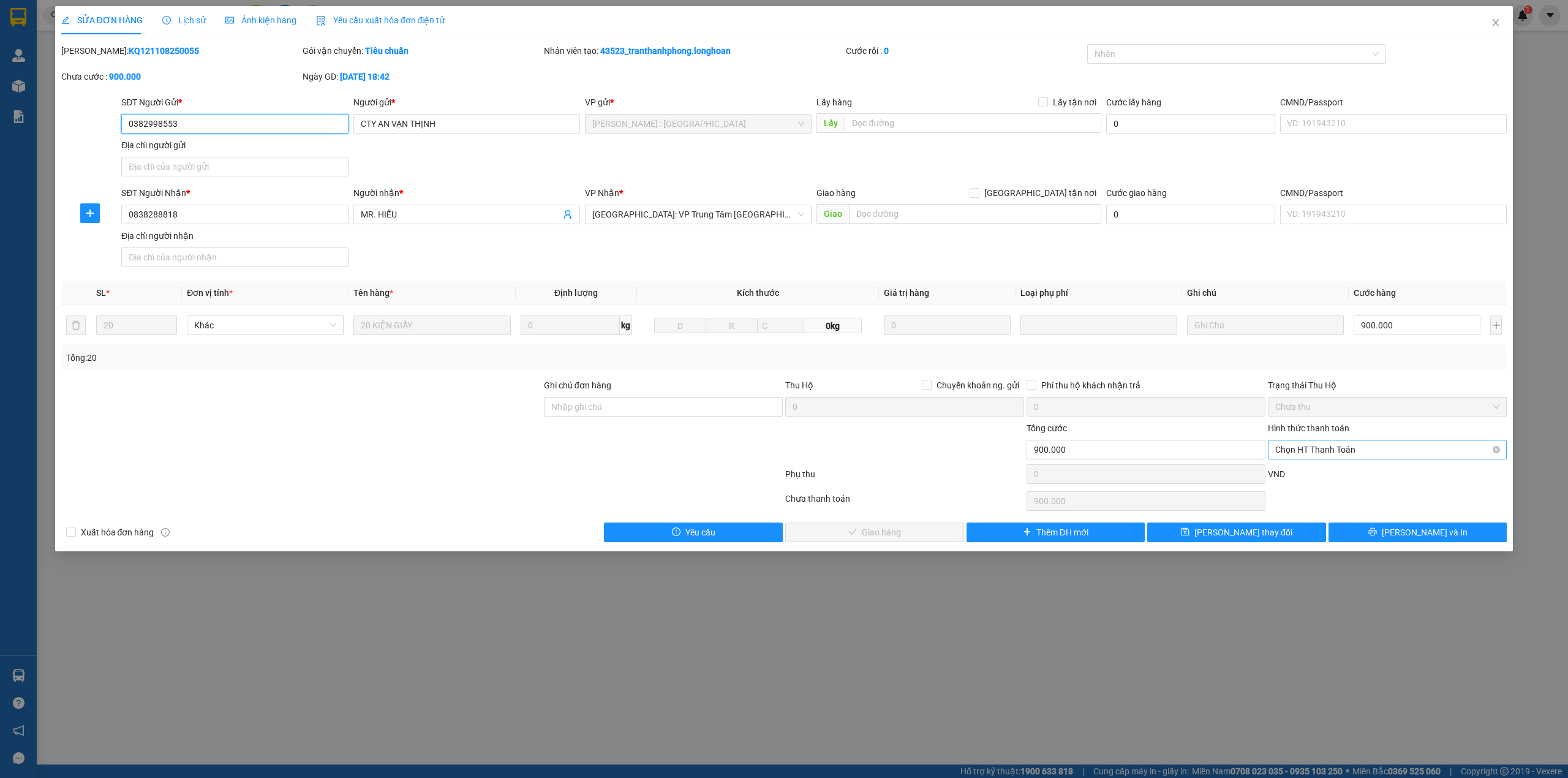
click at [1325, 448] on span "Chọn HT Thanh Toán" at bounding box center [1386, 450] width 224 height 19
click at [1318, 471] on div "Tại văn phòng" at bounding box center [1386, 477] width 224 height 14
type input "0"
click at [912, 532] on span "[PERSON_NAME] và Giao hàng" at bounding box center [881, 532] width 118 height 14
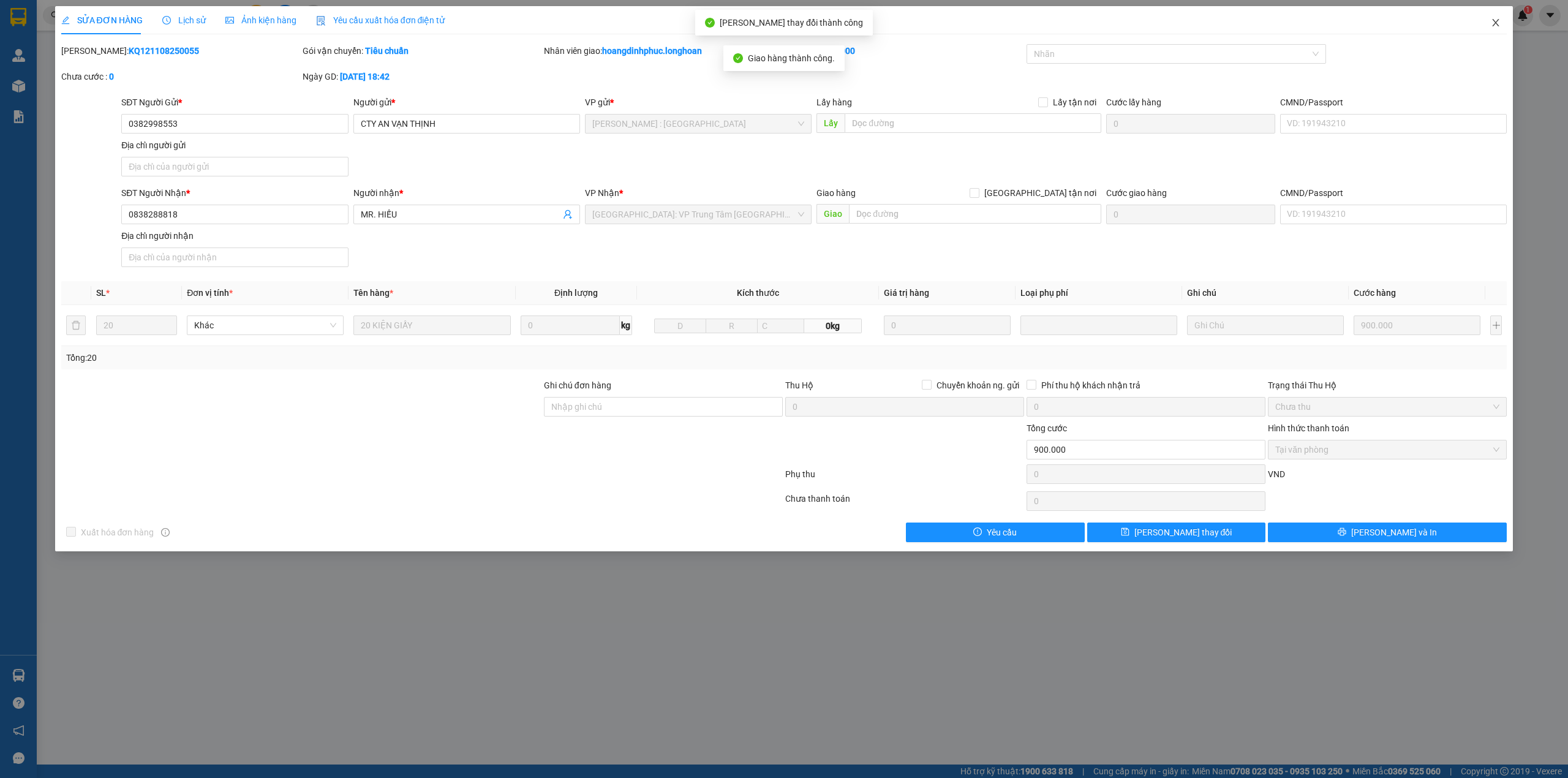
click at [1505, 20] on span "Close" at bounding box center [1495, 23] width 34 height 34
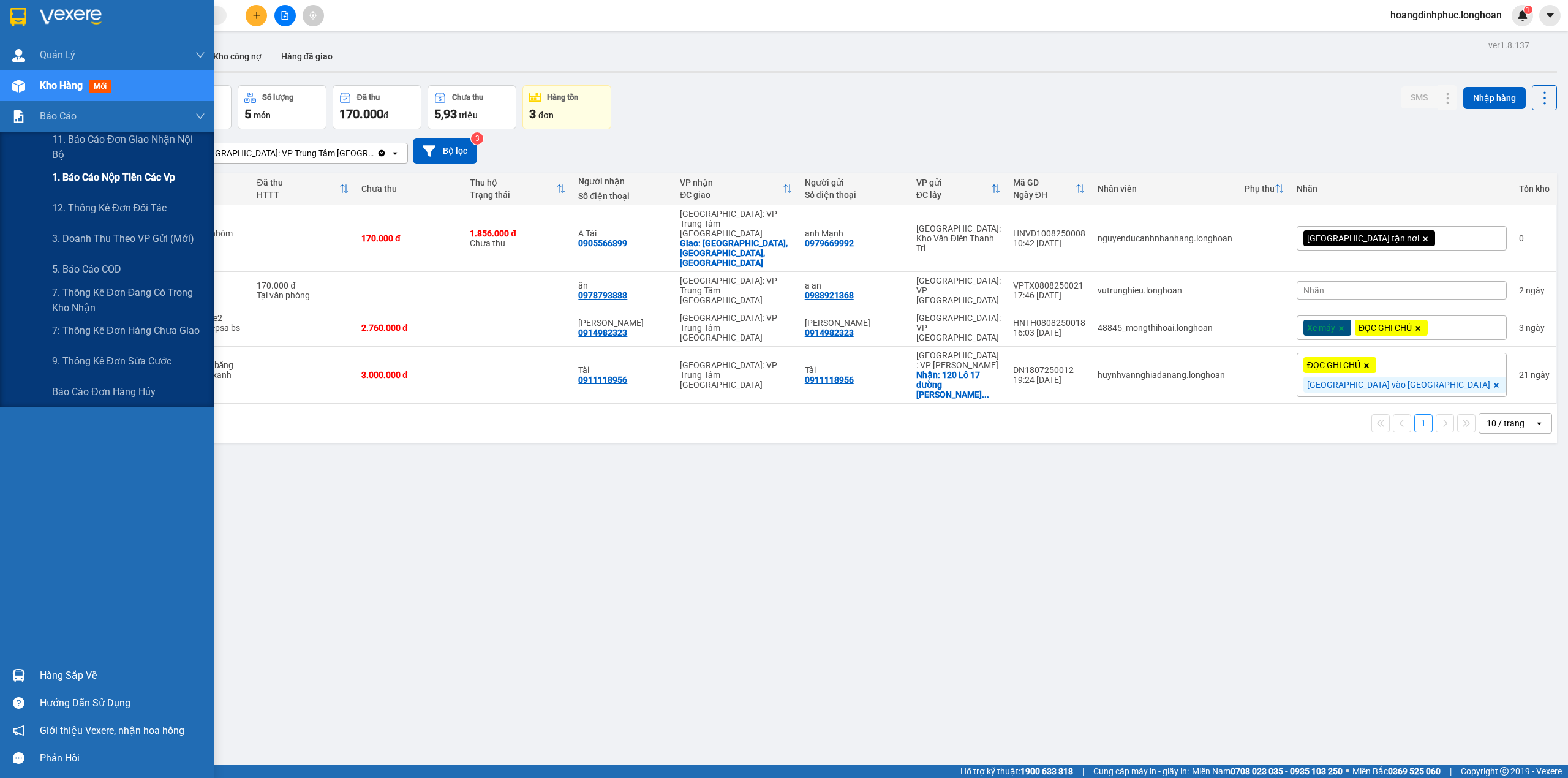
click at [111, 174] on span "1. Báo cáo nộp tiền các vp" at bounding box center [113, 177] width 123 height 15
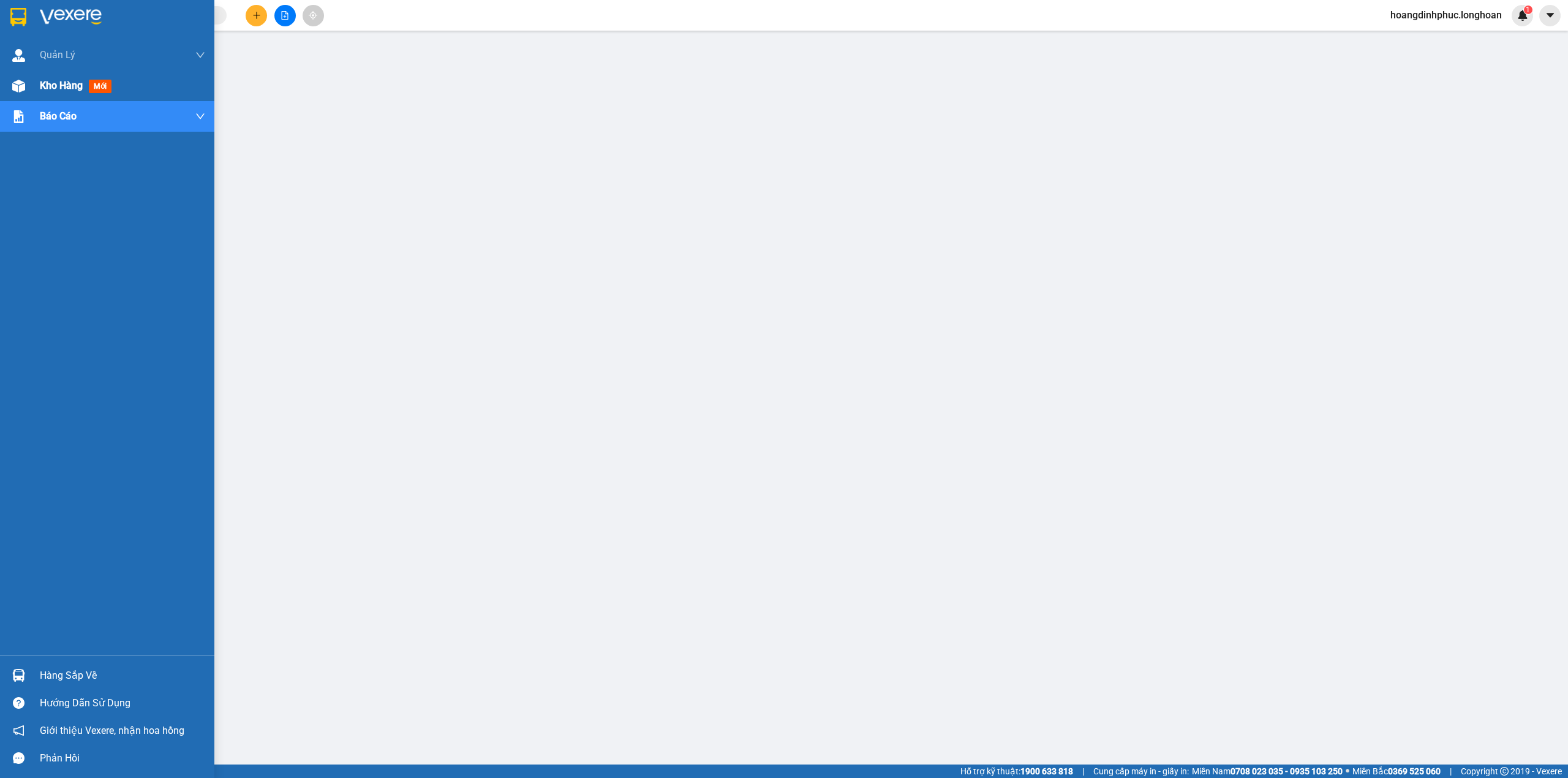
click at [20, 94] on div at bounding box center [18, 85] width 21 height 21
